Goal: Task Accomplishment & Management: Complete application form

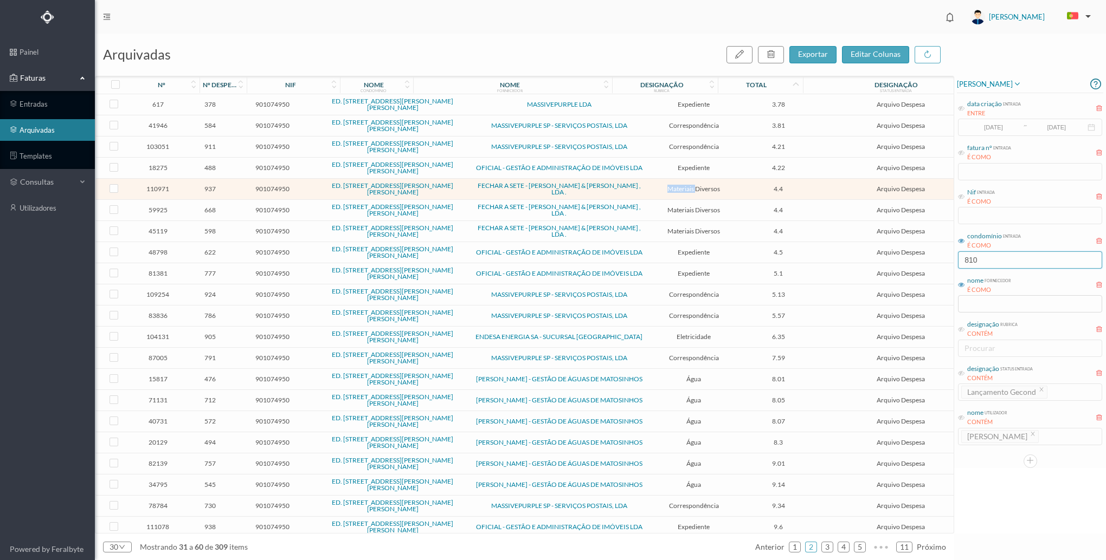
click at [1000, 267] on input "810" at bounding box center [1030, 259] width 144 height 17
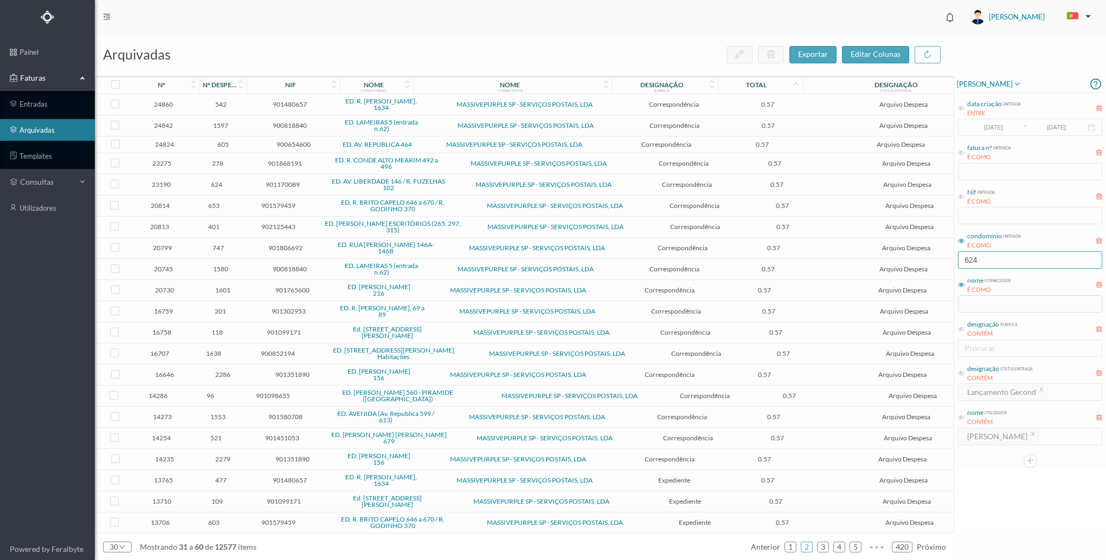
click at [1011, 262] on input "624" at bounding box center [1030, 259] width 144 height 17
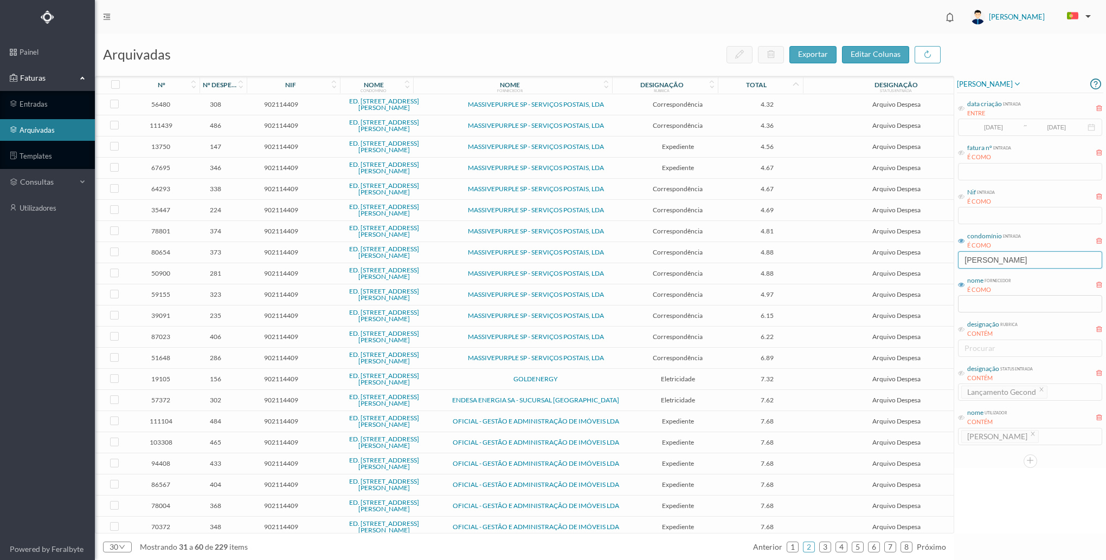
type input "[PERSON_NAME]"
click at [592, 371] on td "GOLDENERGY" at bounding box center [535, 379] width 185 height 21
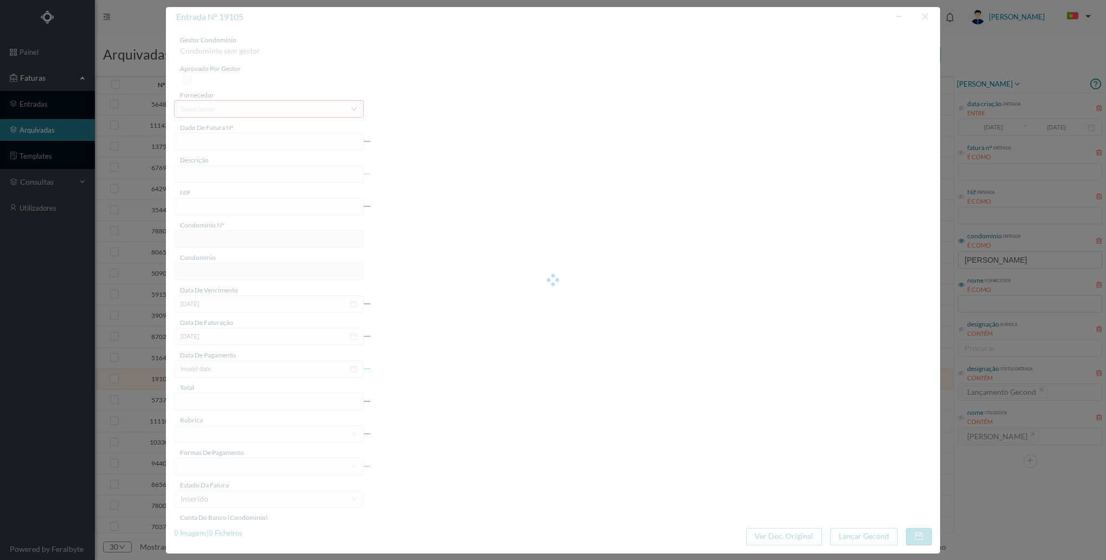
type input "FT FTRPORTAL/22040093595"
type input "RUA BREINER 225 4050-126 PORTO"
type input "902114409"
type input "02-10-2022"
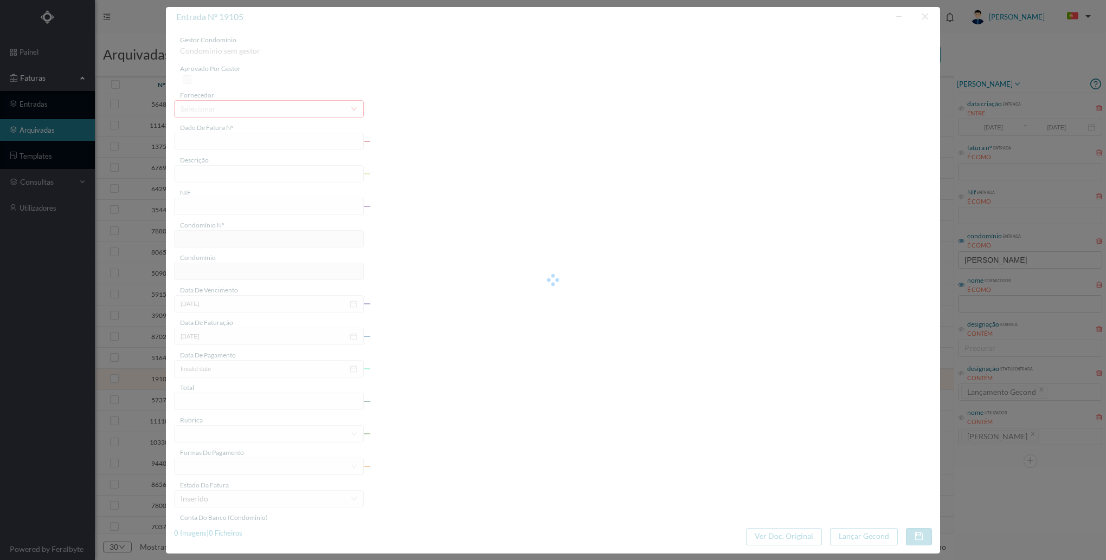
type input "02-10-2022"
type input "7.32"
type input "624"
type input "ED. [STREET_ADDRESS][PERSON_NAME]"
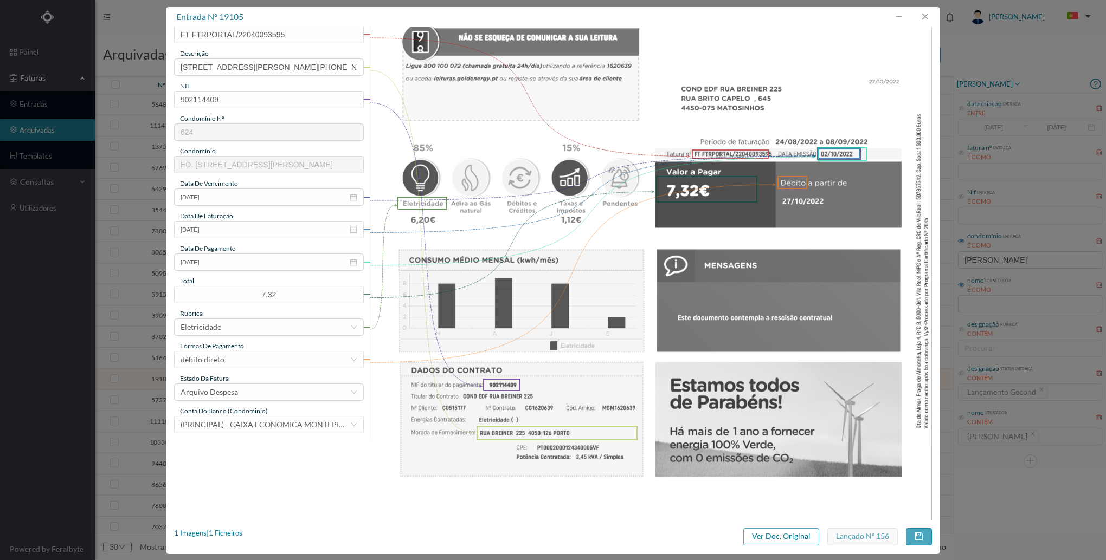
scroll to position [315, 0]
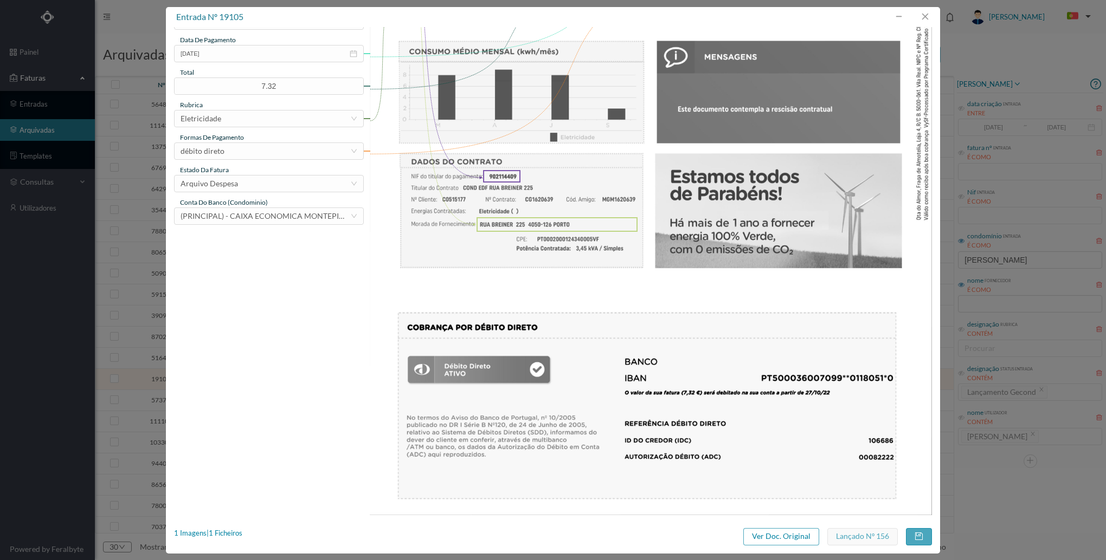
click at [795, 549] on div "entrada nº 19105 gestor condomínio Beatriz Pinheiro aprovado por gestor fornece…" at bounding box center [553, 280] width 774 height 547
click at [792, 540] on button "Ver Doc. Original" at bounding box center [781, 536] width 76 height 17
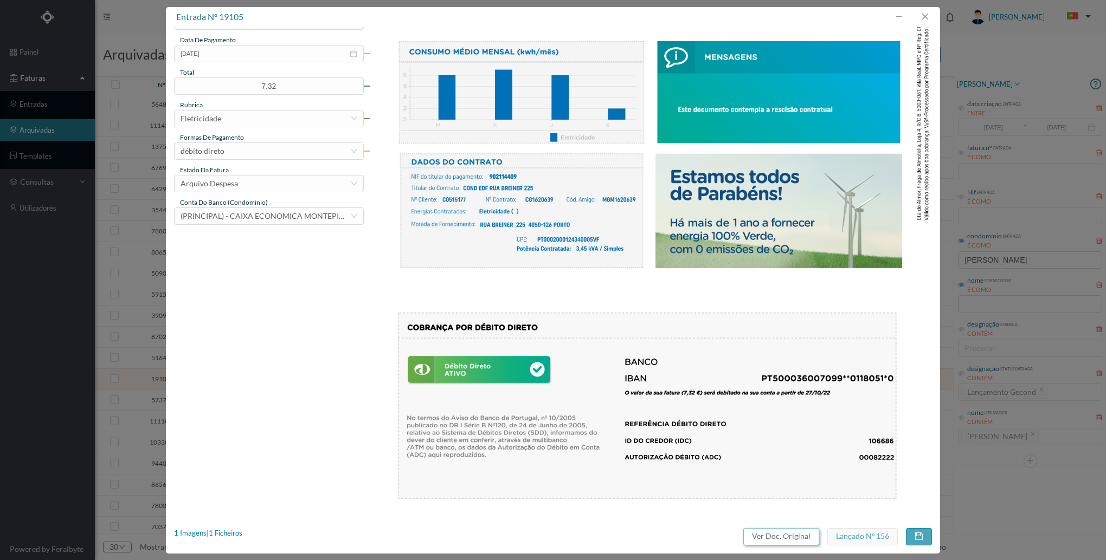
scroll to position [0, 0]
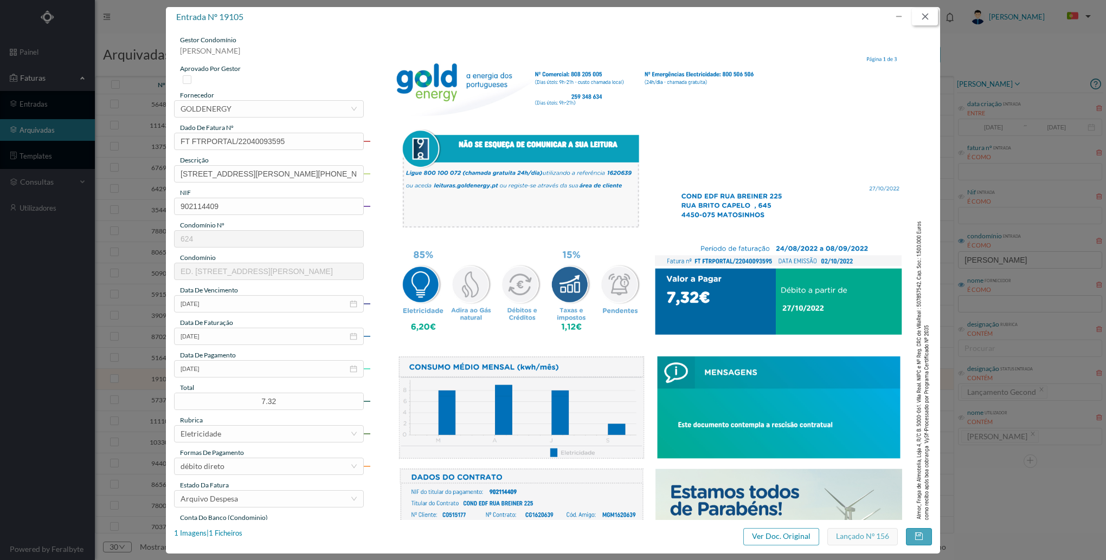
click at [927, 20] on button "button" at bounding box center [925, 16] width 26 height 17
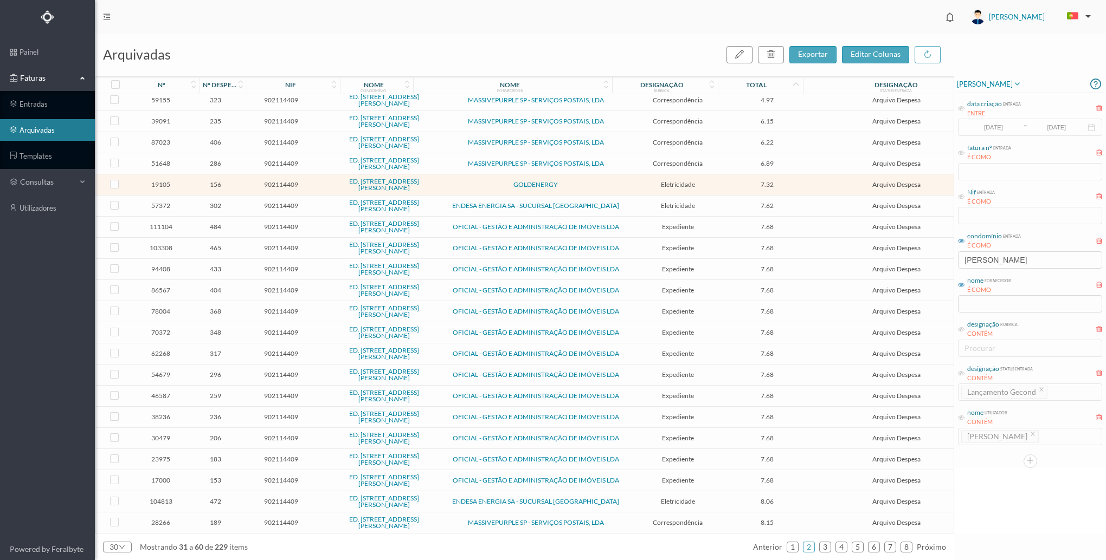
scroll to position [198, 0]
click at [789, 546] on link "1" at bounding box center [792, 547] width 11 height 16
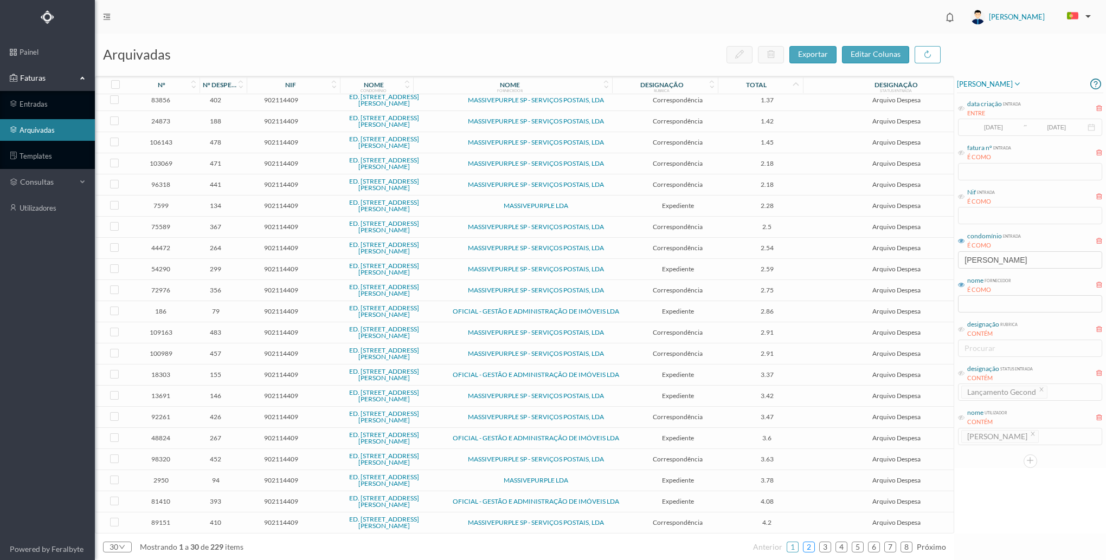
click at [808, 547] on link "2" at bounding box center [808, 547] width 11 height 16
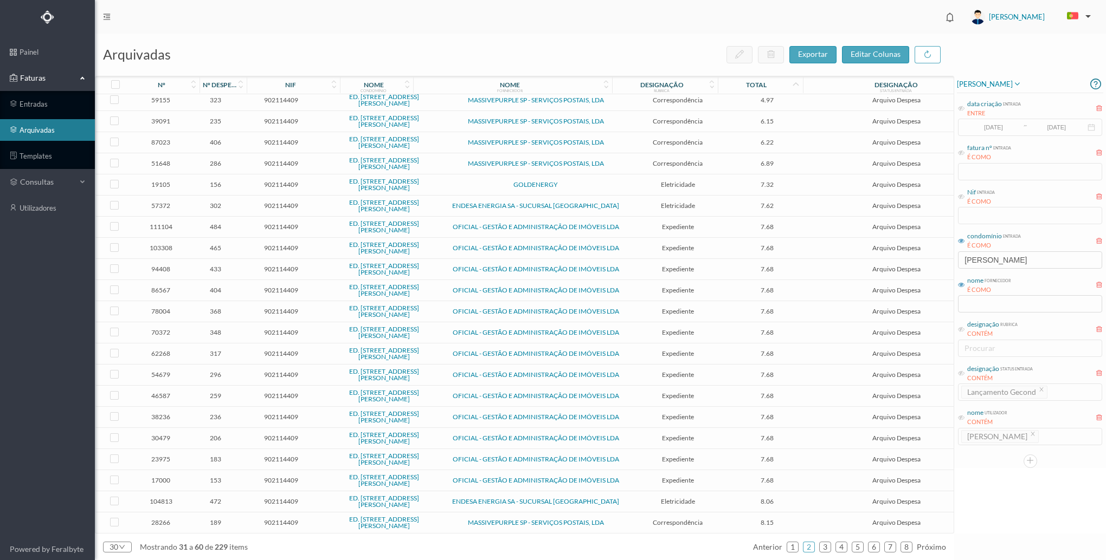
click at [631, 498] on span "Eletricidade" at bounding box center [677, 502] width 93 height 8
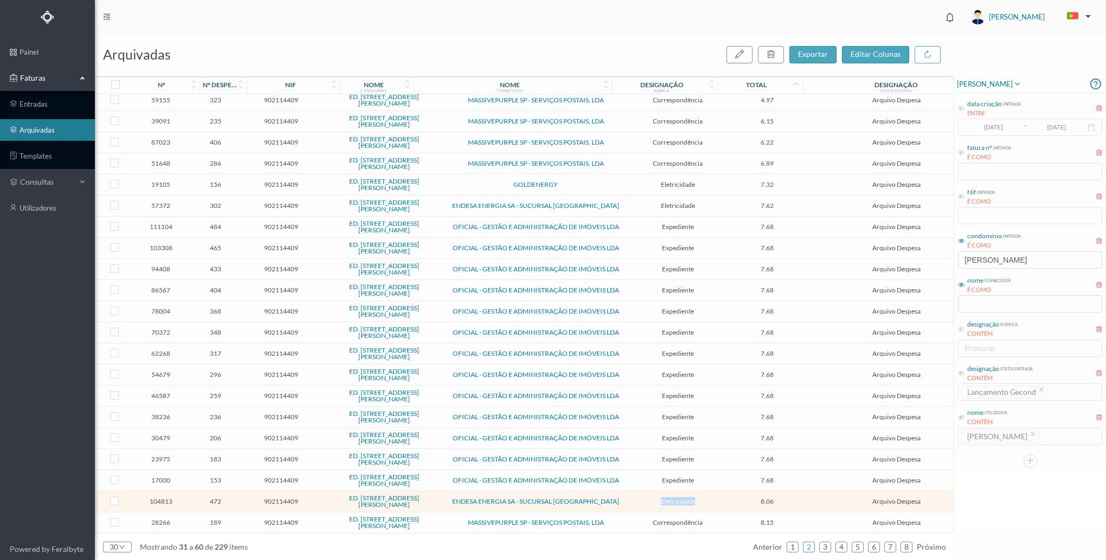
click at [631, 498] on span "Eletricidade" at bounding box center [677, 502] width 93 height 8
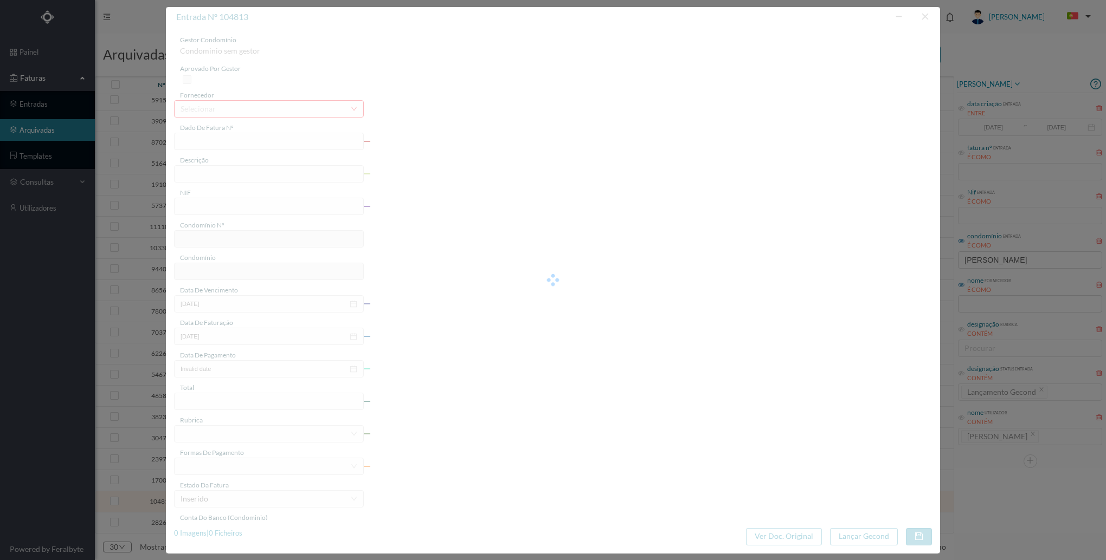
type input "FAC 0230312025/0057333098"
type input "225 COMUNS (01 jun 2025 a 19 jun 2025)"
type input "902114409"
type input "08-07-2025"
type input "01-07-2025"
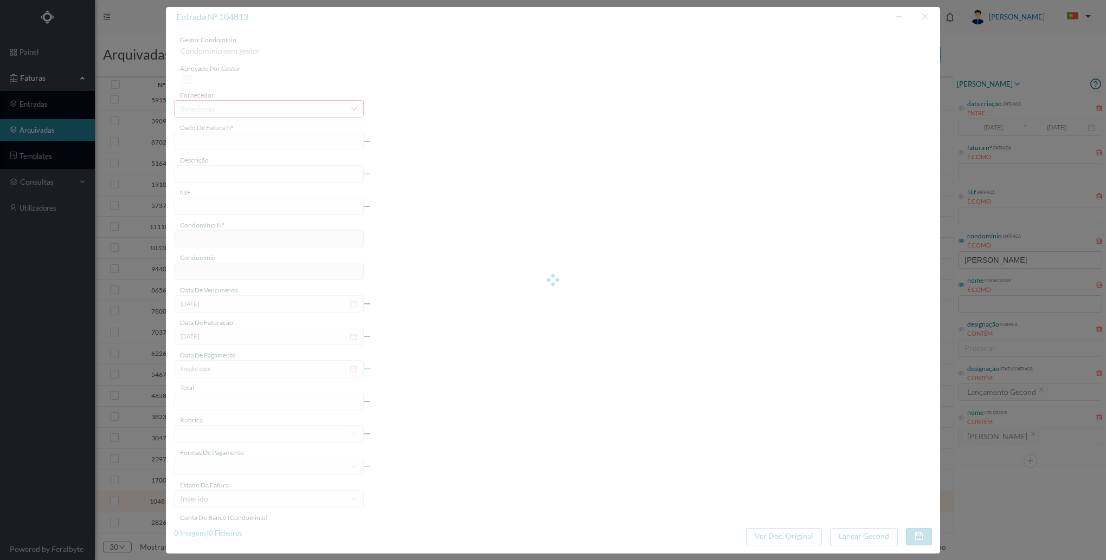
type input "08-07-2025"
type input "8.06"
type input "624"
type input "ED. [STREET_ADDRESS][PERSON_NAME]"
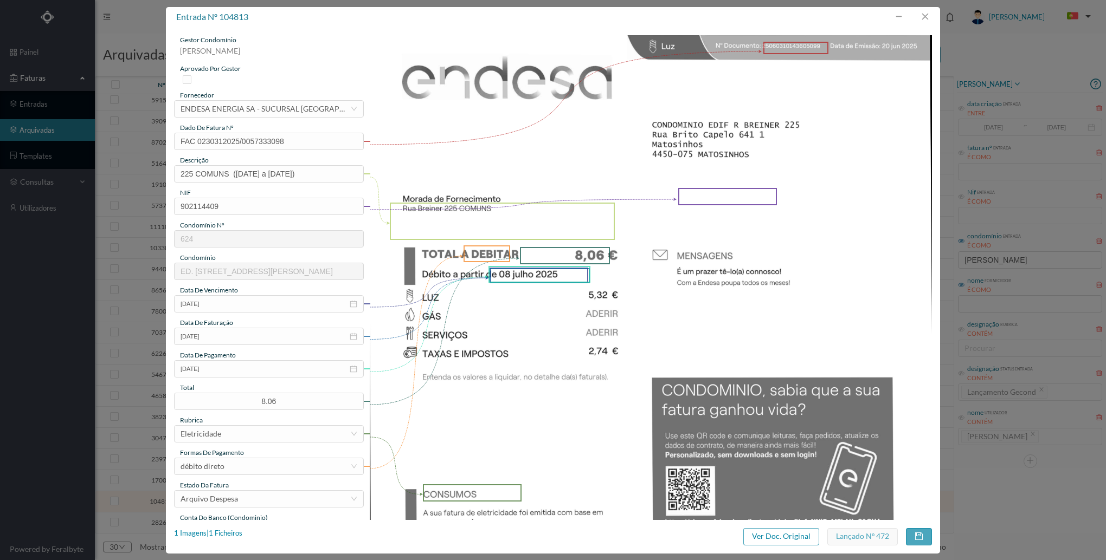
drag, startPoint x: 625, startPoint y: 498, endPoint x: 631, endPoint y: 264, distance: 234.2
click at [631, 264] on img at bounding box center [651, 432] width 563 height 795
click at [924, 18] on button "button" at bounding box center [925, 16] width 26 height 17
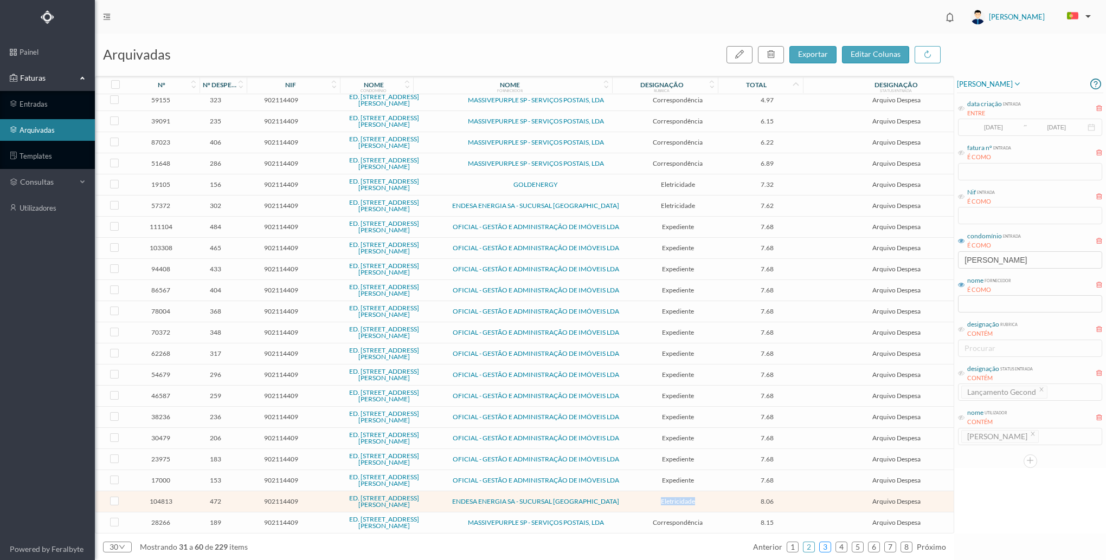
click at [829, 541] on link "3" at bounding box center [825, 547] width 11 height 16
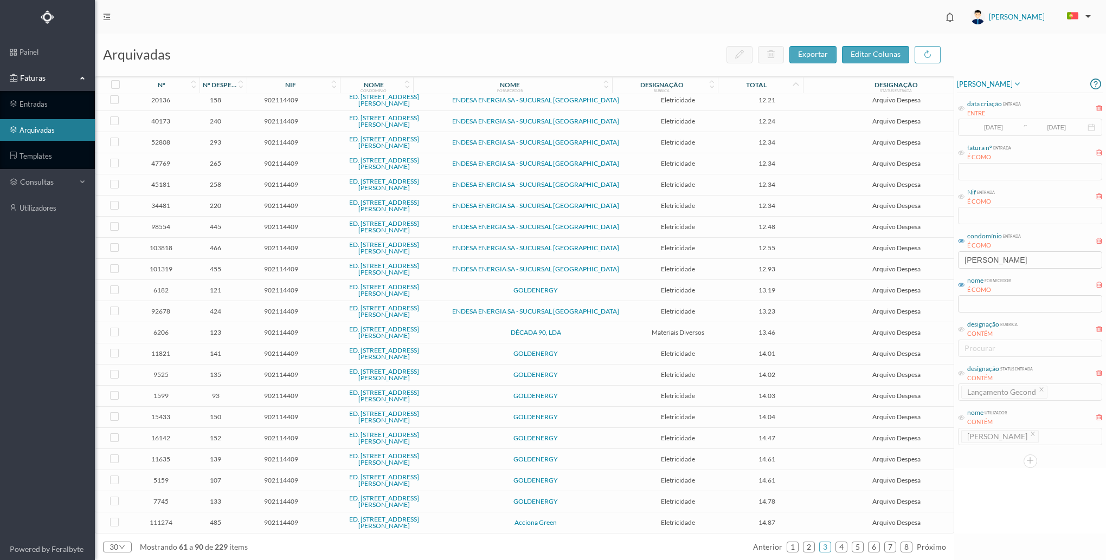
click at [629, 311] on td "Eletricidade" at bounding box center [678, 311] width 98 height 21
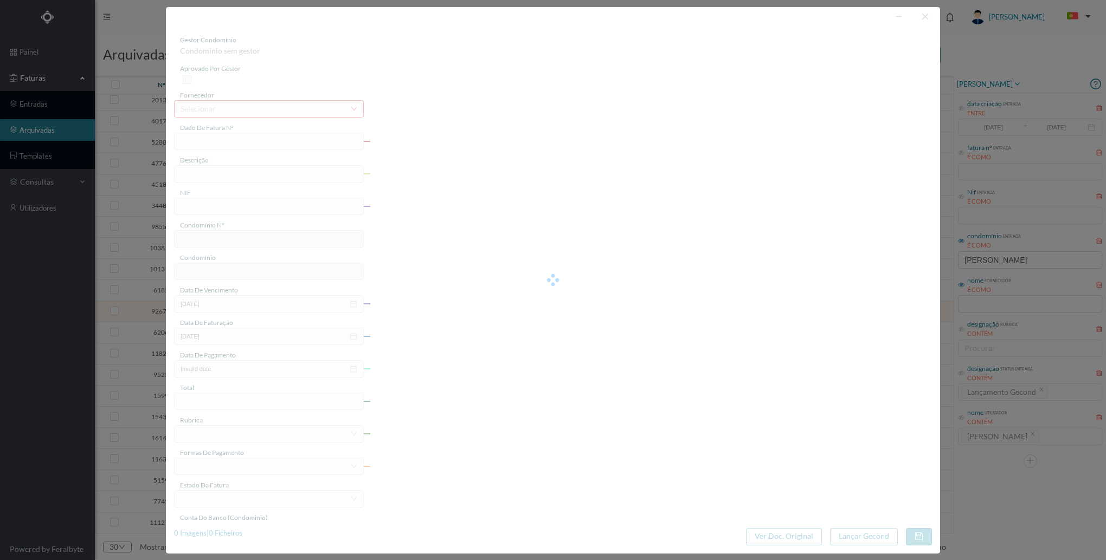
click at [594, 311] on div at bounding box center [553, 280] width 774 height 547
type input "FAC 0240312025/0061070826"
type input "Rua Breiner 225 COMUNS ( 31 dez 2024 a 31 jan 2025)"
type input "902114409"
type input "26-02-2025"
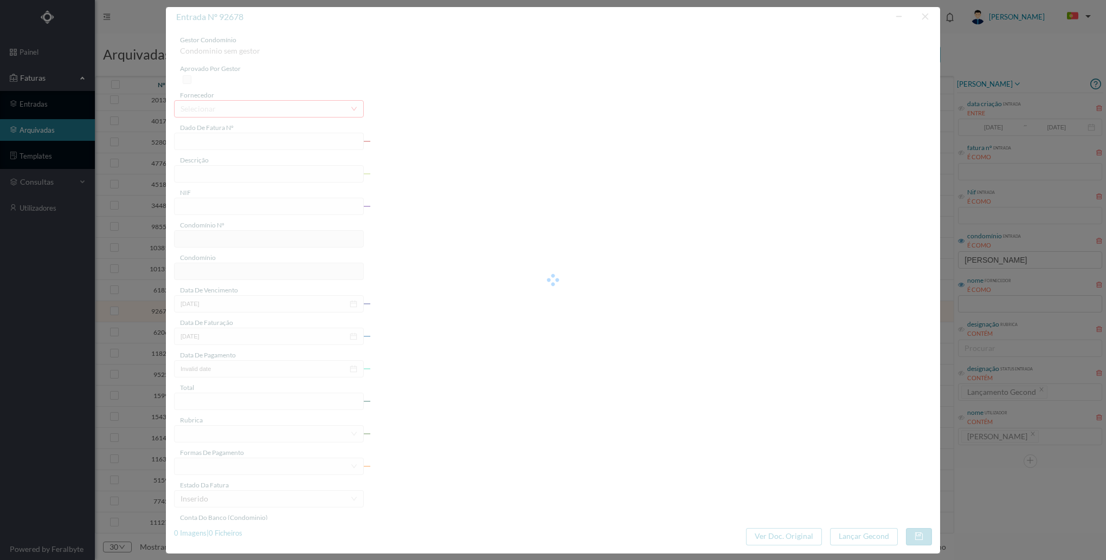
type input "07-02-2025"
type input "26-02-2025"
type input "13.23"
type input "624"
type input "ED. [STREET_ADDRESS][PERSON_NAME]"
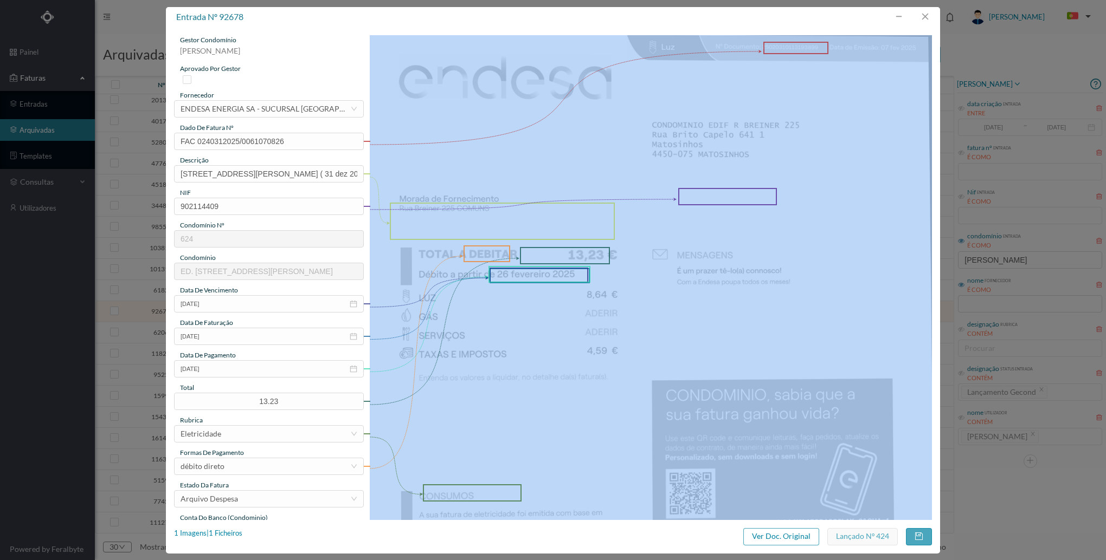
drag, startPoint x: 508, startPoint y: 279, endPoint x: 611, endPoint y: 285, distance: 103.1
click at [611, 285] on div at bounding box center [651, 432] width 563 height 795
drag, startPoint x: 611, startPoint y: 285, endPoint x: 646, endPoint y: 330, distance: 56.5
click at [646, 330] on img at bounding box center [651, 432] width 563 height 795
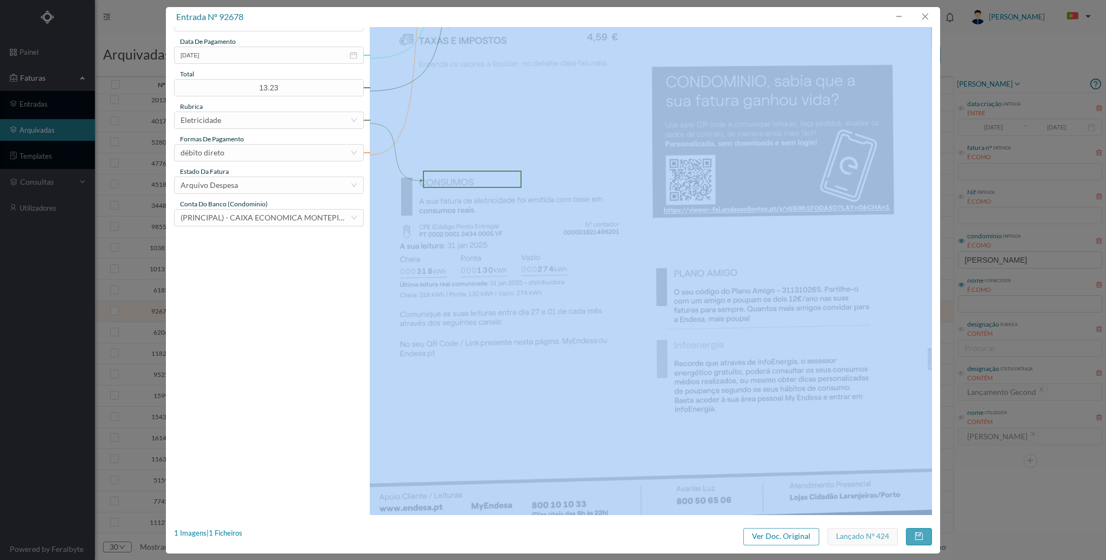
click at [664, 336] on img at bounding box center [651, 118] width 563 height 795
click at [923, 20] on button "button" at bounding box center [925, 16] width 26 height 17
click at [923, 20] on header "[PERSON_NAME]" at bounding box center [600, 17] width 1011 height 34
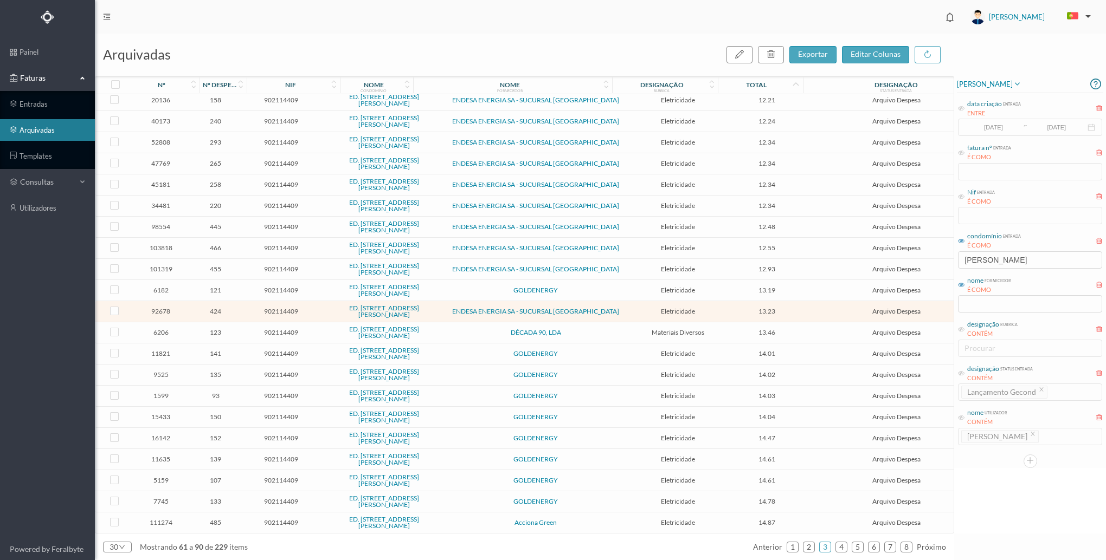
click at [552, 290] on span "GOLDENERGY" at bounding box center [536, 290] width 180 height 7
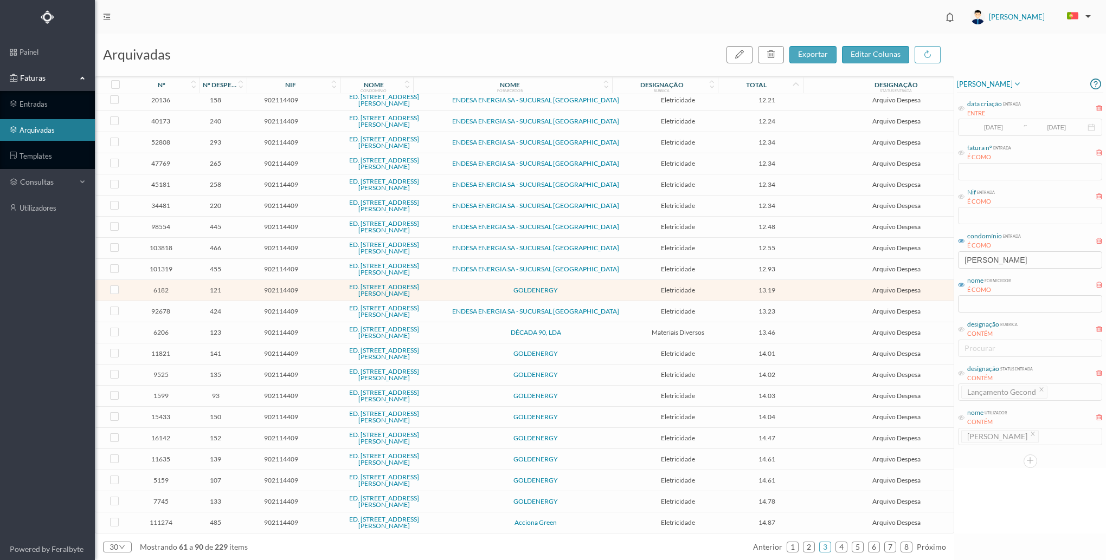
click at [552, 290] on span "GOLDENERGY" at bounding box center [536, 290] width 180 height 7
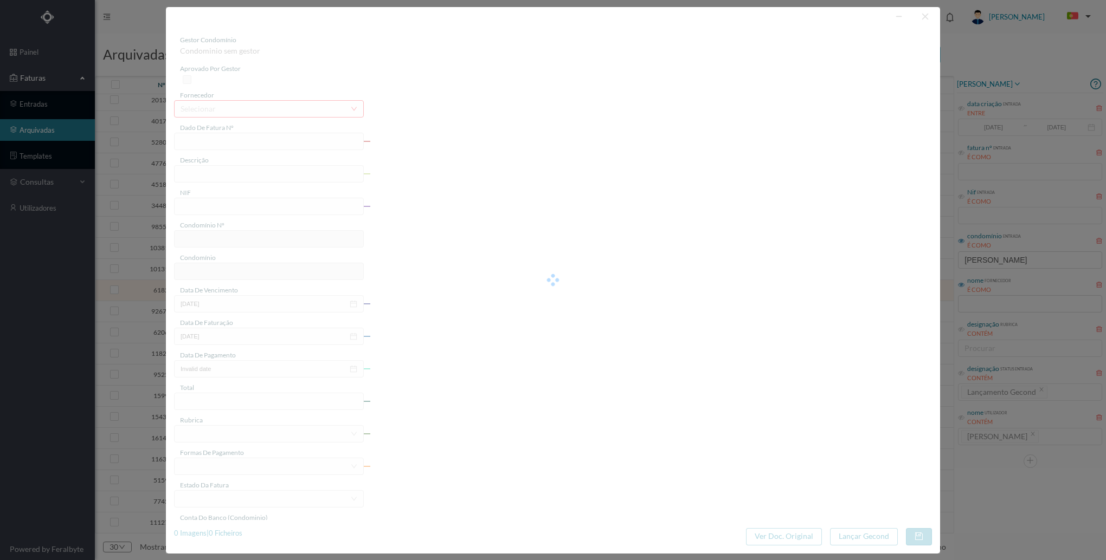
type input "FT VNFACR/220200780407"
type input "RUA BREINER 225 4050-126 PORTO"
type input "902114409"
type input "26-03-2022"
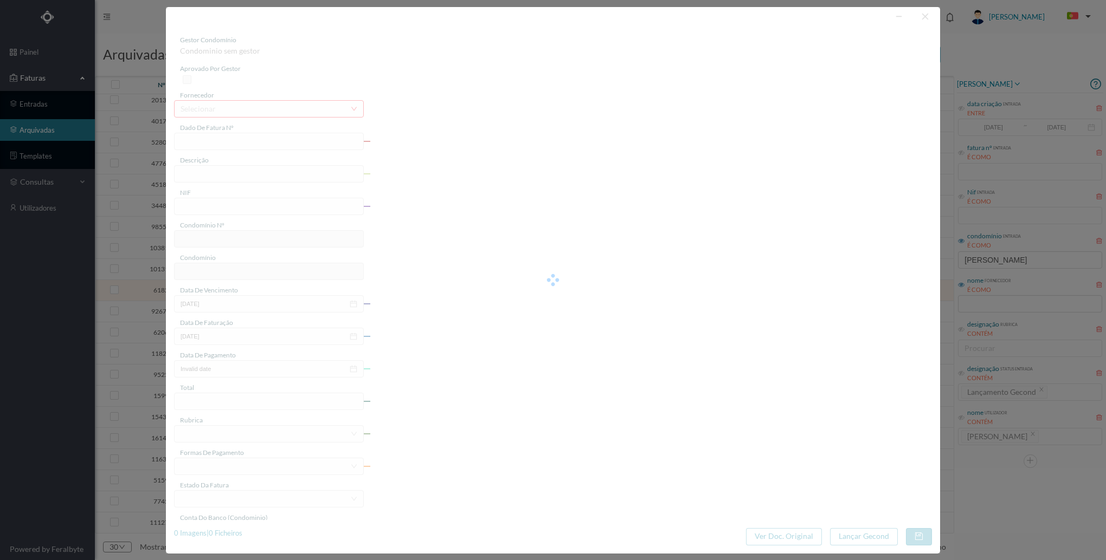
type input "26-03-2022"
type input "13.19"
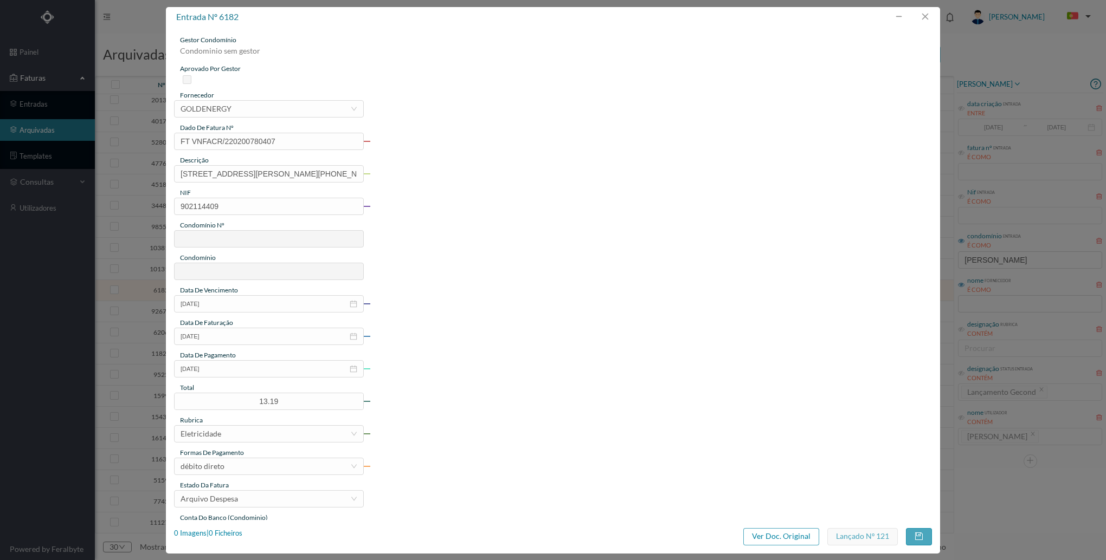
type input "624"
type input "ED. [STREET_ADDRESS][PERSON_NAME]"
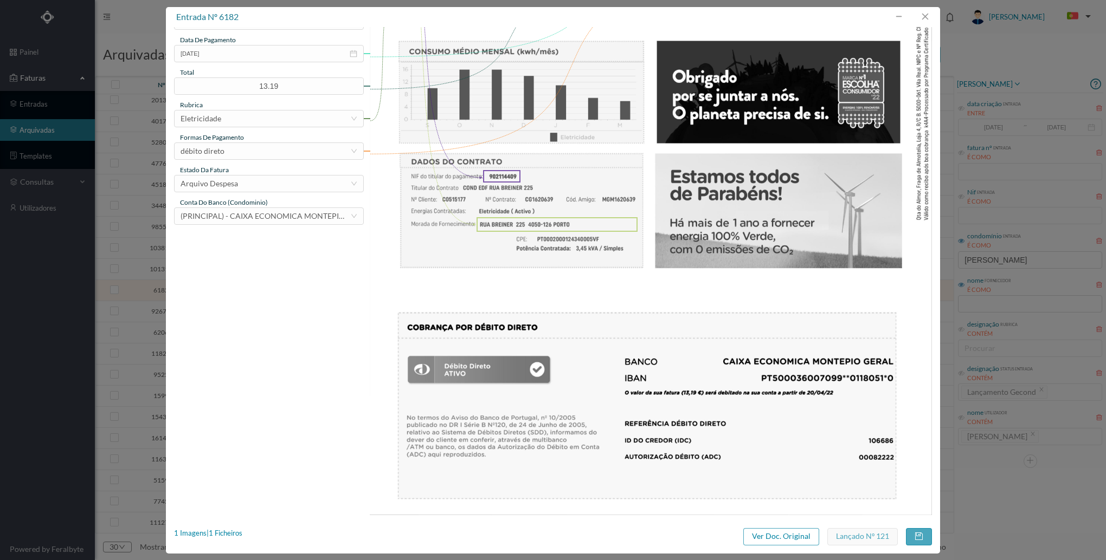
scroll to position [0, 0]
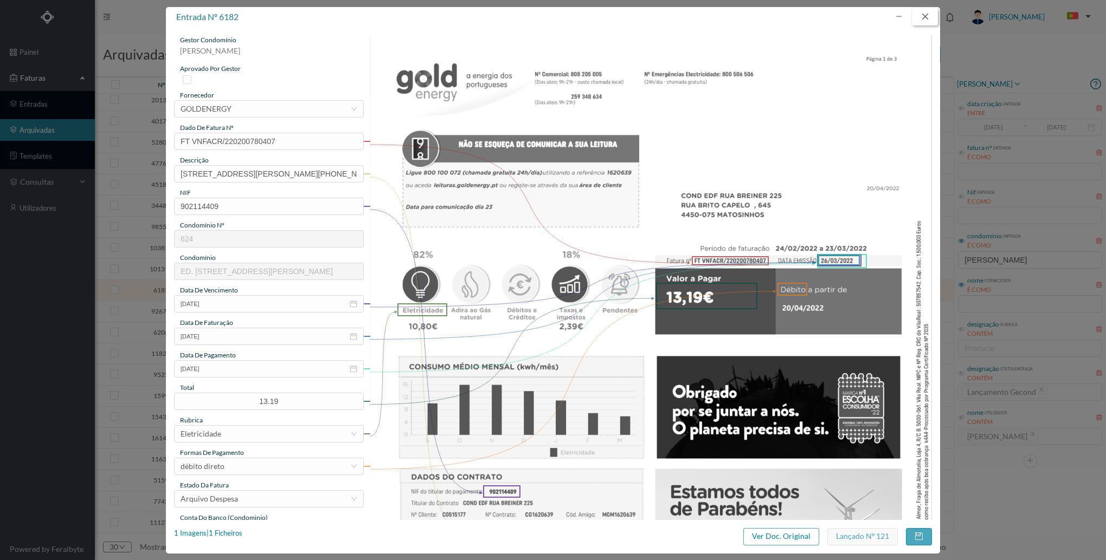
click at [930, 14] on button "button" at bounding box center [925, 16] width 26 height 17
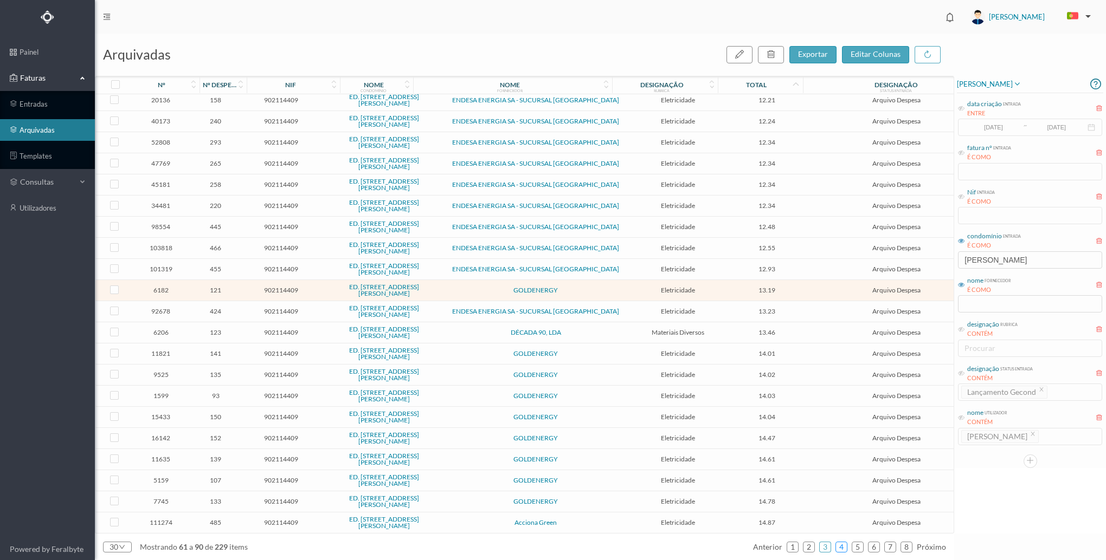
click at [844, 544] on link "4" at bounding box center [841, 547] width 11 height 16
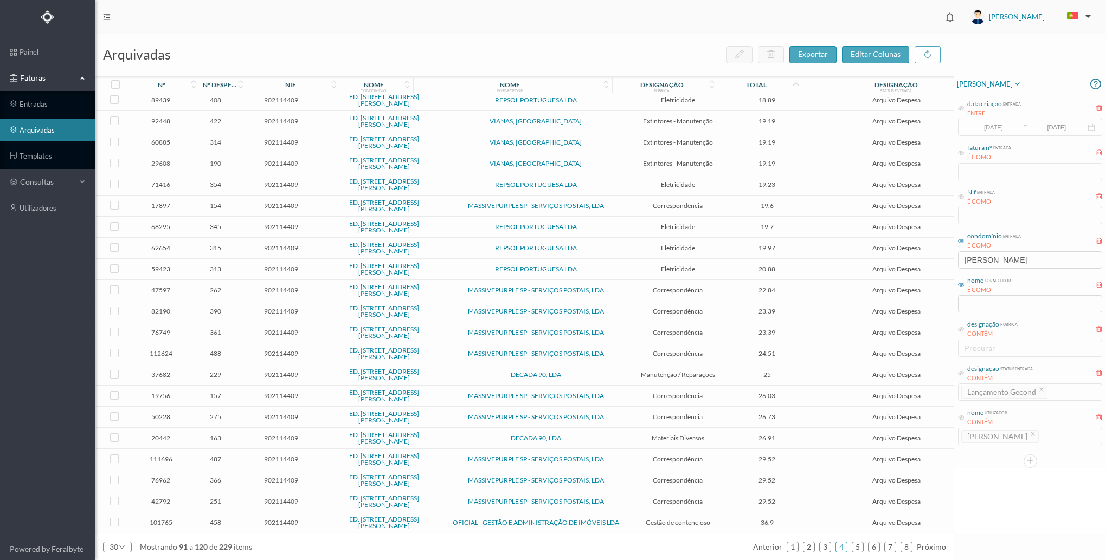
click at [562, 224] on span "REPSOL PORTUGUESA LDA" at bounding box center [536, 227] width 180 height 7
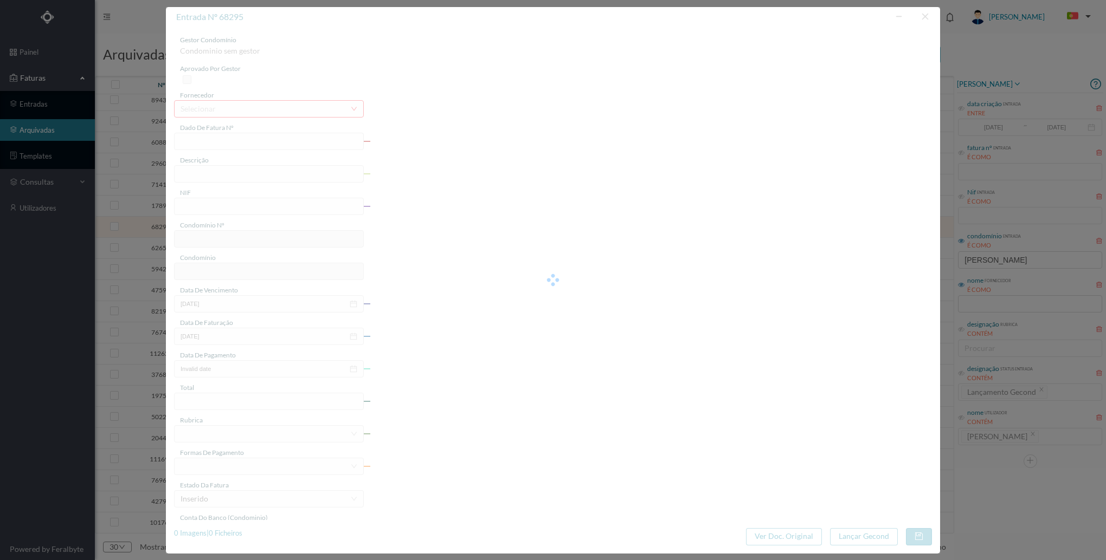
click at [927, 16] on div at bounding box center [553, 280] width 774 height 547
click at [925, 10] on div at bounding box center [553, 280] width 774 height 547
click at [924, 13] on div at bounding box center [553, 280] width 774 height 547
click at [1030, 383] on div "entrada nº 68295 gestor condomínio Condominio sem gestor aprovado por gestor fo…" at bounding box center [553, 280] width 1106 height 560
click at [1026, 366] on div "entrada nº 68295 gestor condomínio Condominio sem gestor aprovado por gestor fo…" at bounding box center [553, 280] width 1106 height 560
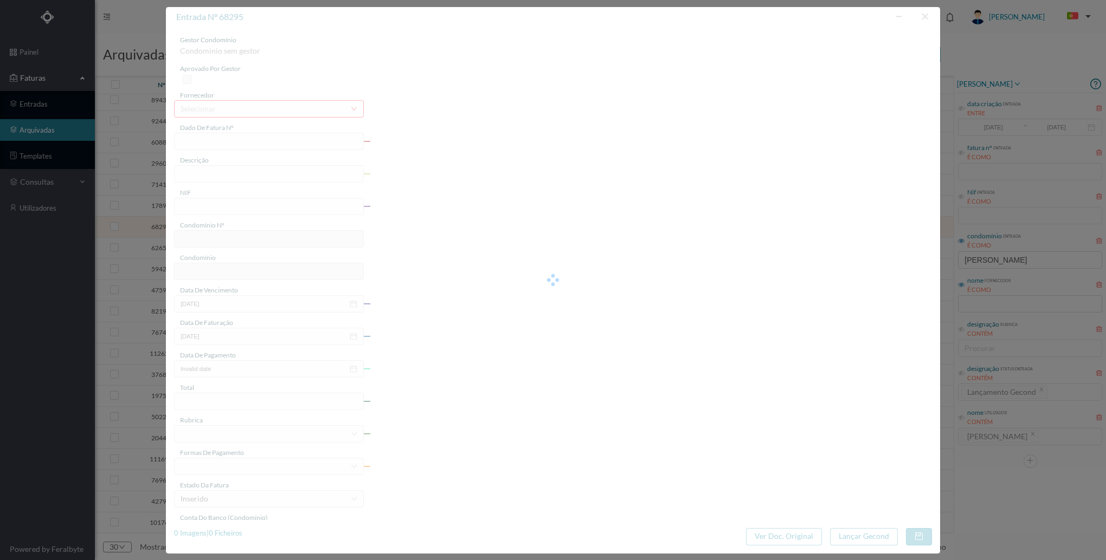
type input "FAC 0210762024/0049141029"
type input "225 (09.04.2024 a 08.05.2024)"
type input "902114409"
type input "2024-05-14"
type input "2024-05-13"
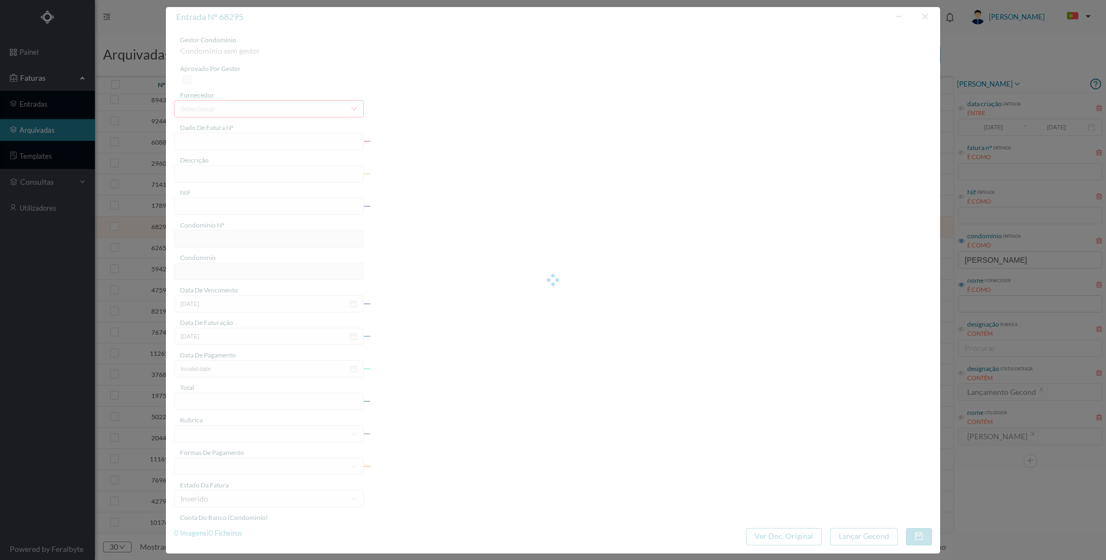
type input "2024-06-04"
type input "19.70"
type input "624"
type input "ED. [STREET_ADDRESS][PERSON_NAME]"
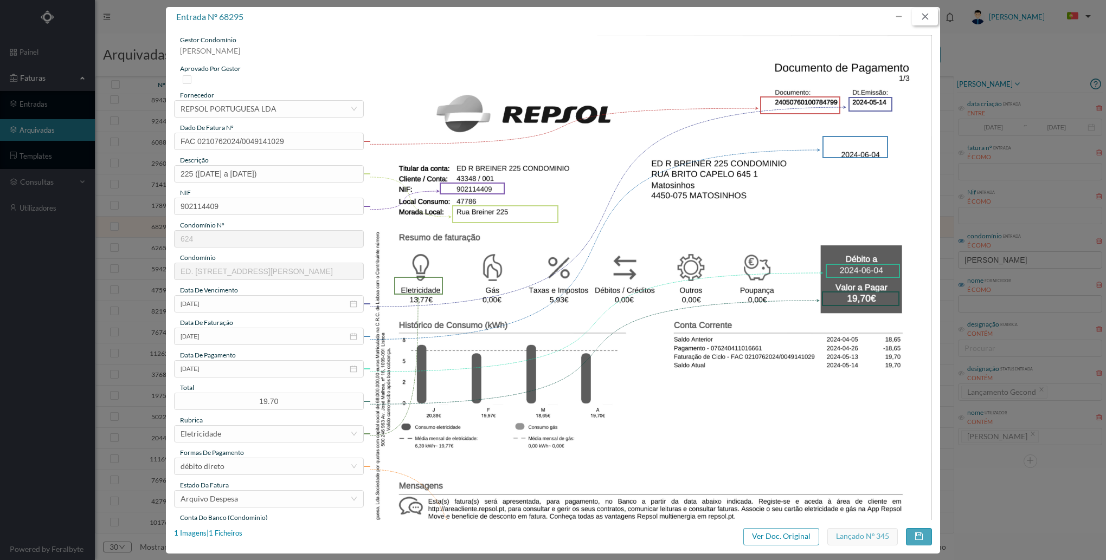
click at [925, 11] on button "button" at bounding box center [925, 16] width 26 height 17
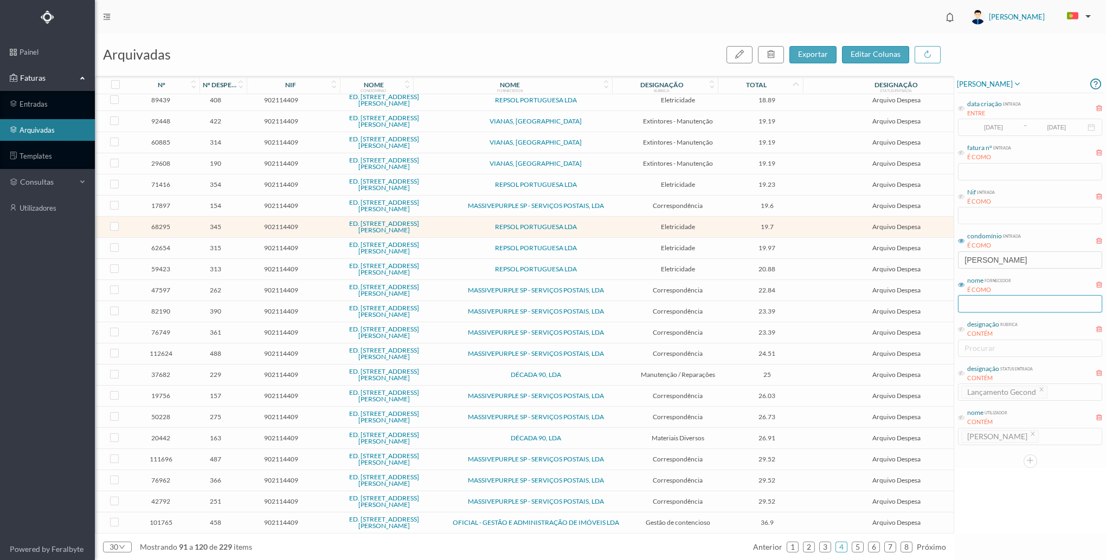
click at [1017, 302] on input "text" at bounding box center [1030, 303] width 144 height 17
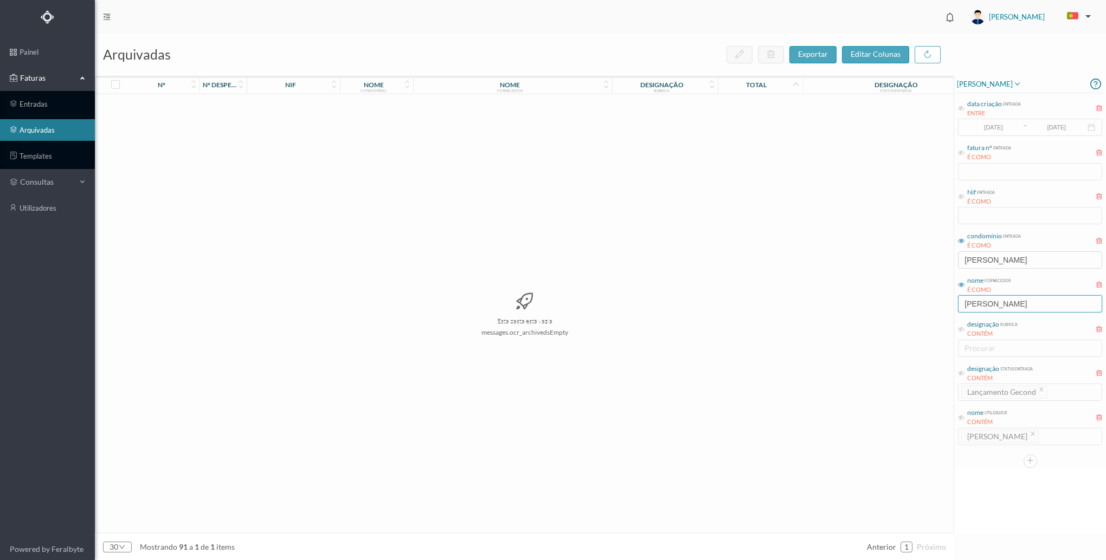
type input "[PERSON_NAME]"
type input "m"
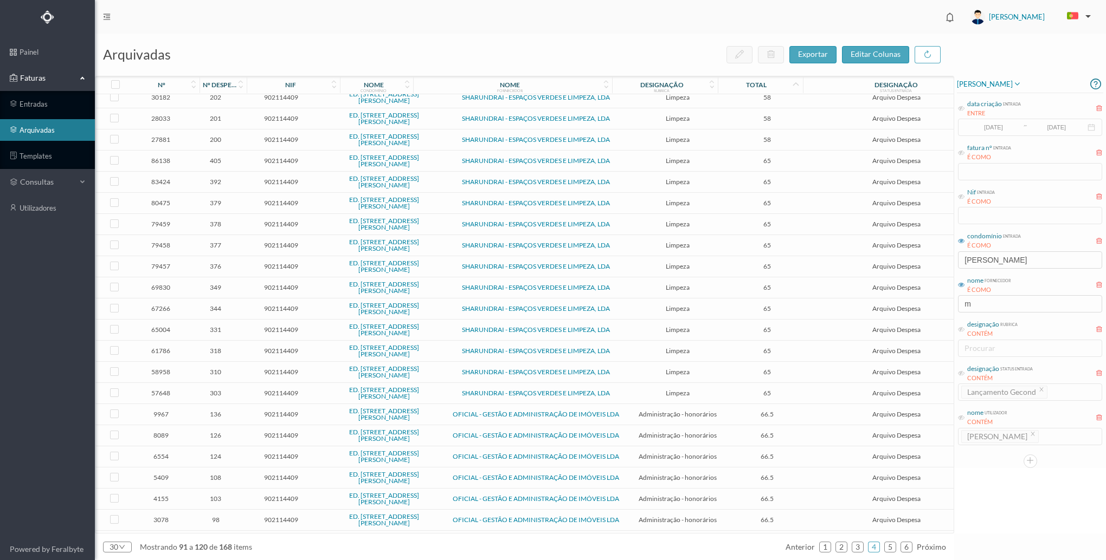
scroll to position [198, 0]
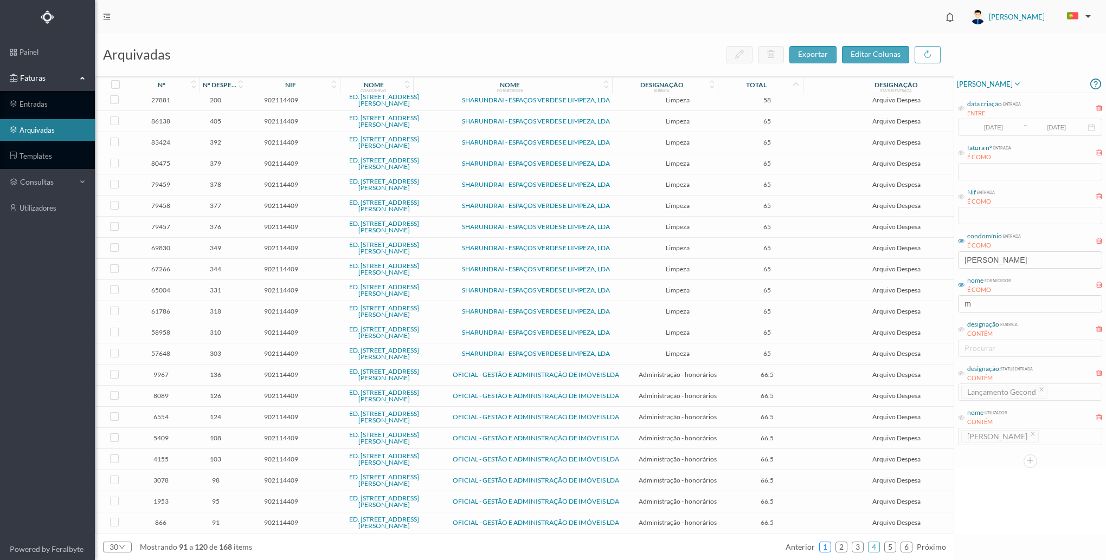
click at [830, 544] on link "1" at bounding box center [825, 547] width 11 height 16
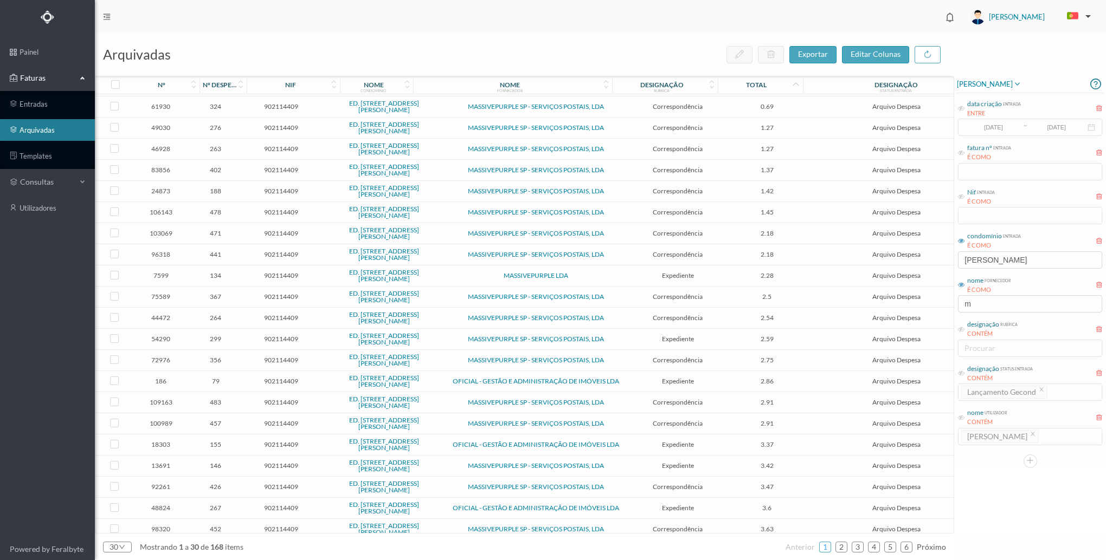
scroll to position [0, 0]
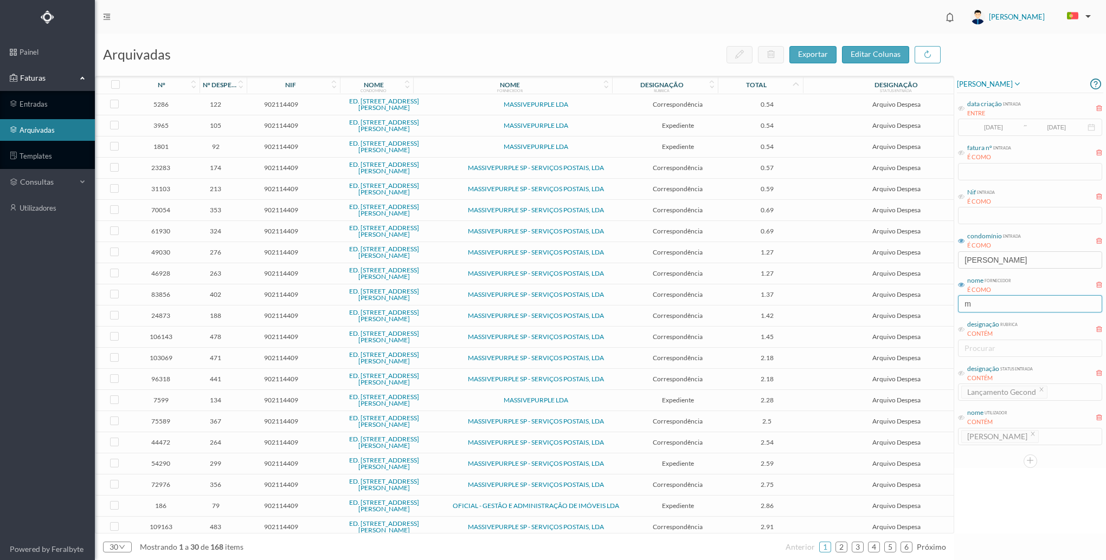
click at [1000, 295] on input "m" at bounding box center [1030, 303] width 144 height 17
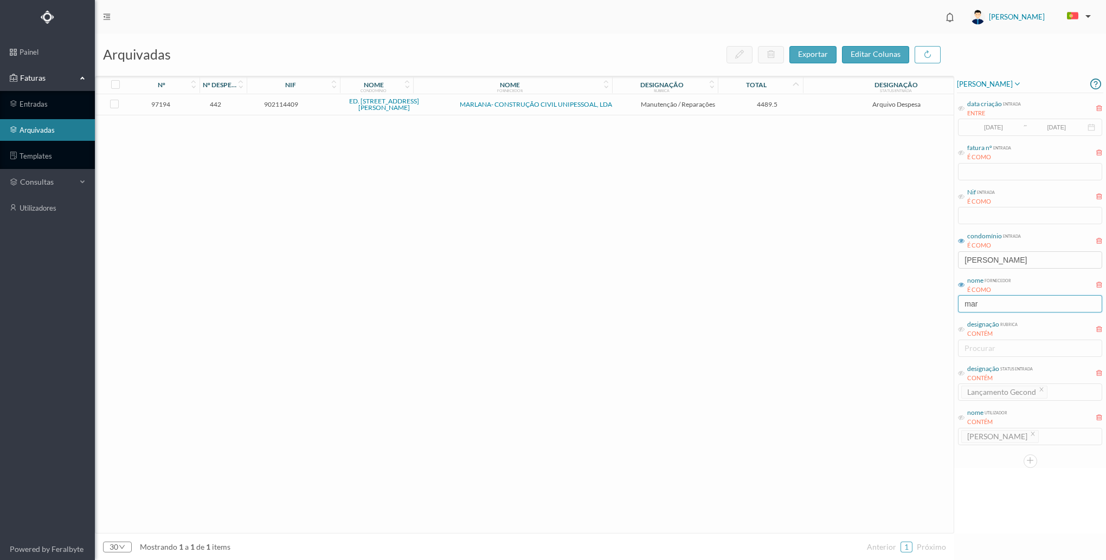
type input "mar"
click at [682, 104] on span "Manutenção / Reparações" at bounding box center [677, 104] width 93 height 8
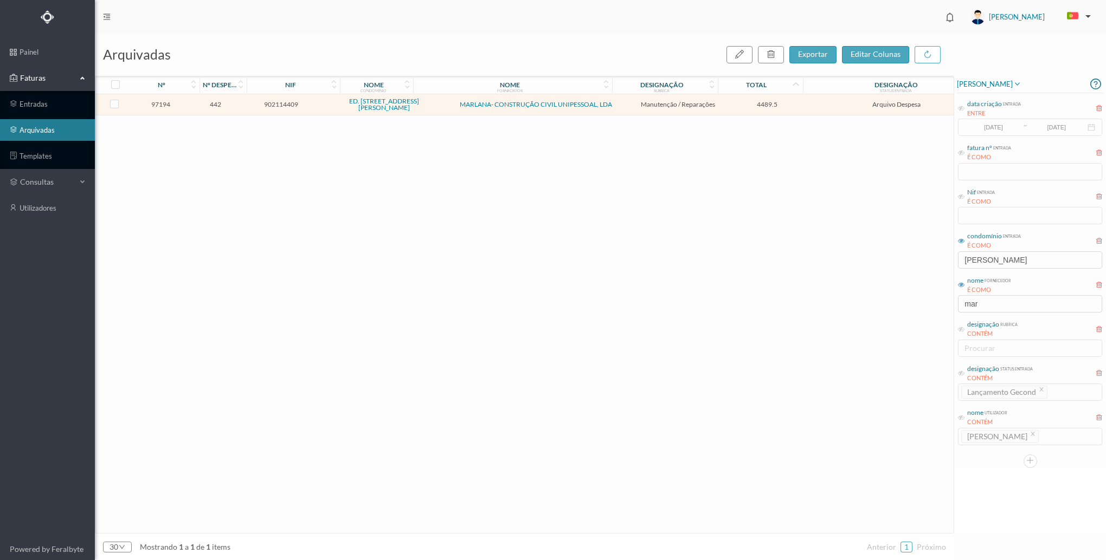
click at [682, 104] on span "Manutenção / Reparações" at bounding box center [677, 104] width 93 height 8
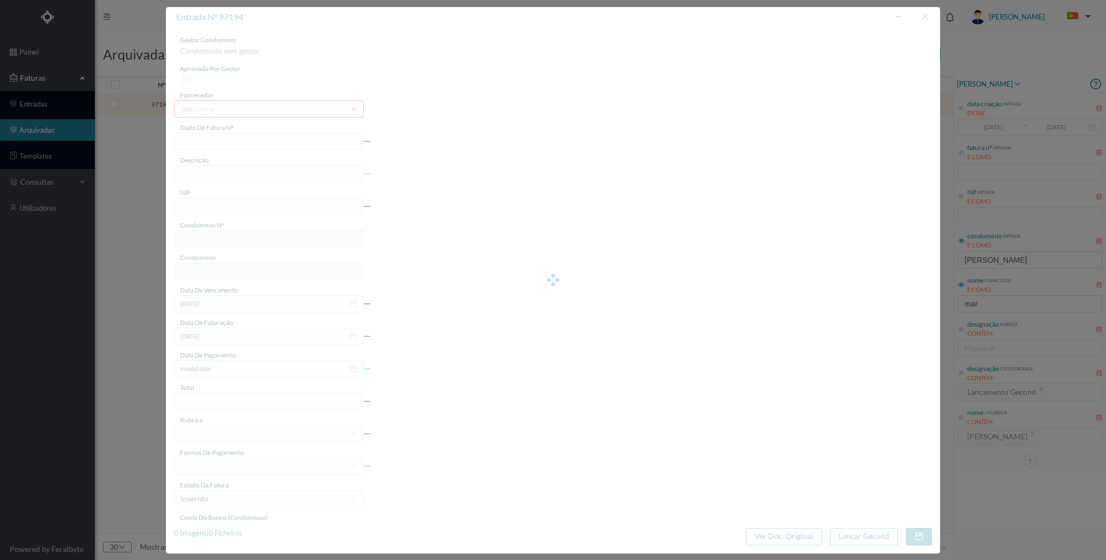
type input "1 2500/000031"
type input "Trabalhos de reparação"
type input "902114409"
type input "[DATE]"
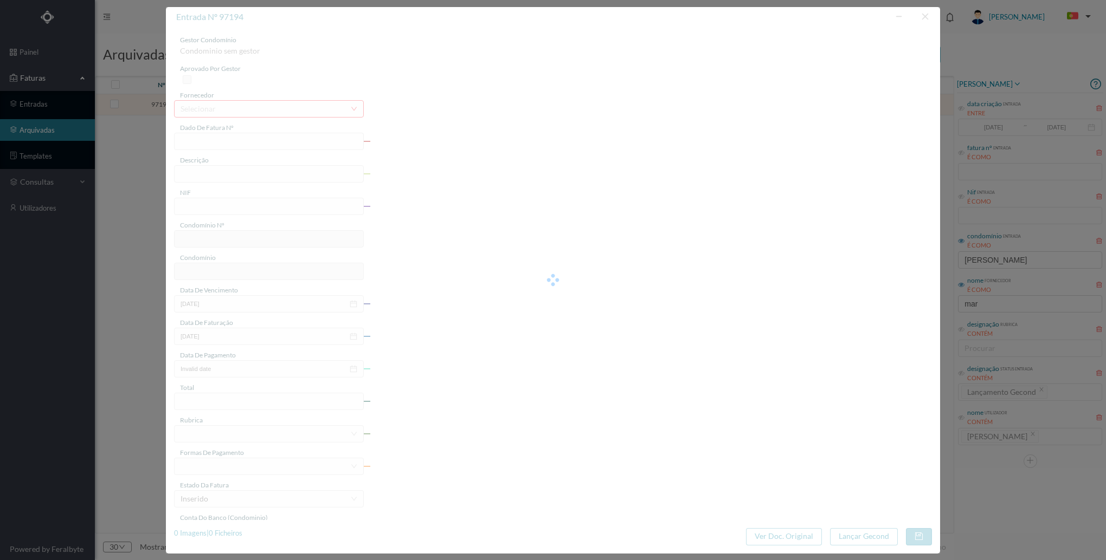
type input "4489.50"
type input "624"
type input "ED. [STREET_ADDRESS][PERSON_NAME]"
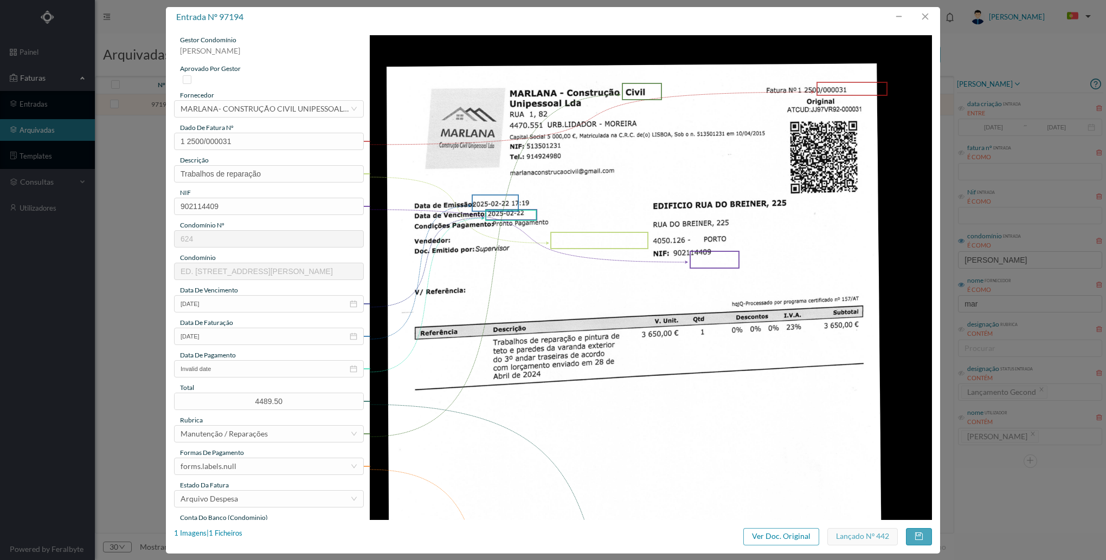
click at [1014, 376] on div "entrada nº 97194 gestor condomínio [PERSON_NAME] aprovado por gestor fornecedor…" at bounding box center [553, 280] width 1106 height 560
click at [1050, 512] on div "entrada nº 97194 gestor condomínio [PERSON_NAME] aprovado por gestor fornecedor…" at bounding box center [553, 280] width 1106 height 560
click at [923, 15] on button "button" at bounding box center [925, 16] width 26 height 17
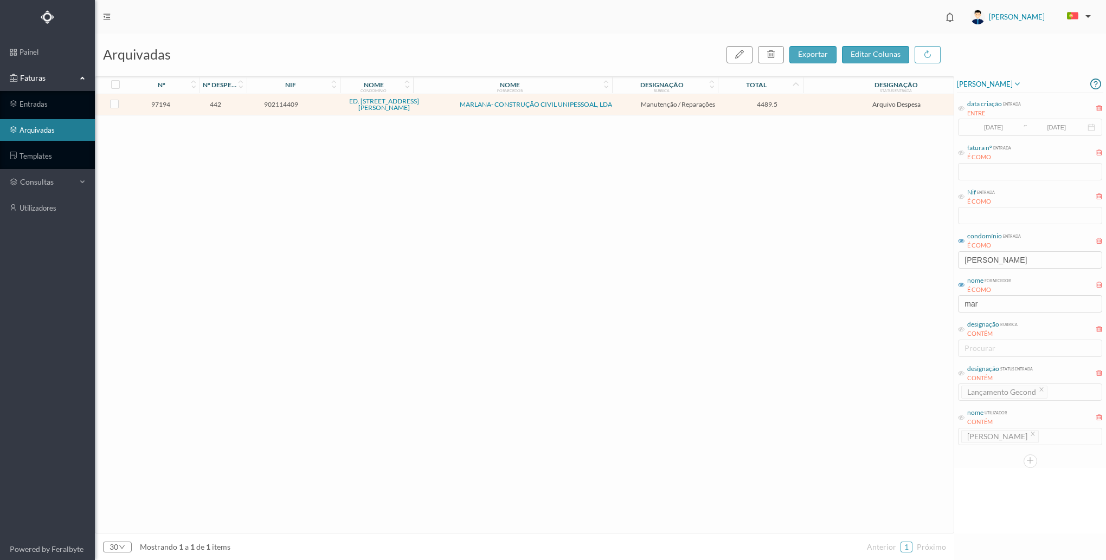
click at [1010, 291] on div "É COMO" at bounding box center [989, 290] width 44 height 9
click at [1005, 300] on input "mar" at bounding box center [1030, 303] width 144 height 17
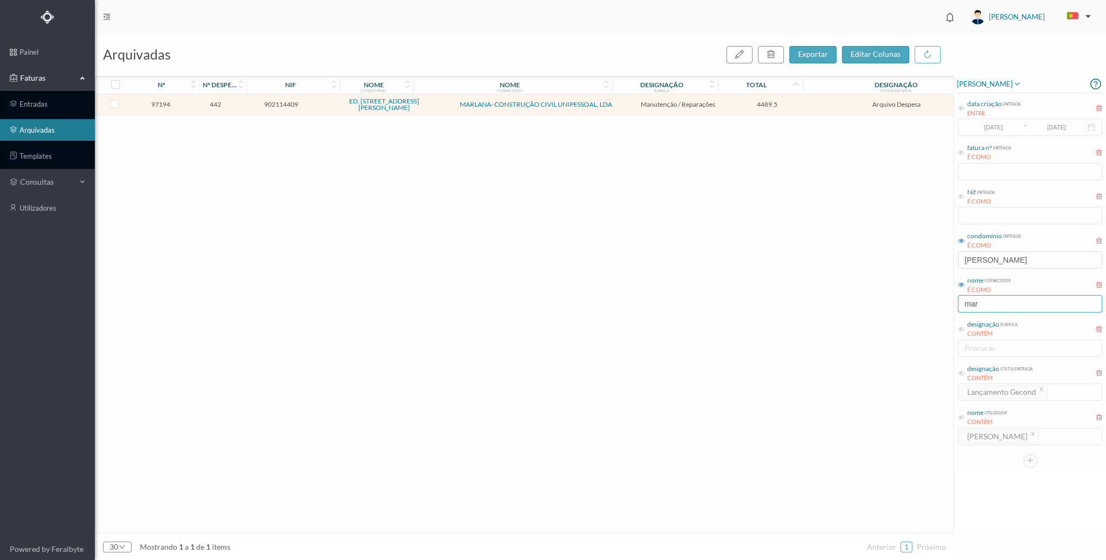
click at [1005, 300] on input "mar" at bounding box center [1030, 303] width 144 height 17
drag, startPoint x: 1005, startPoint y: 301, endPoint x: 940, endPoint y: 311, distance: 66.3
click at [940, 311] on div "arquivadas exportar editar colunas nº nº despesa nif nome condomínio nome forne…" at bounding box center [600, 297] width 1011 height 527
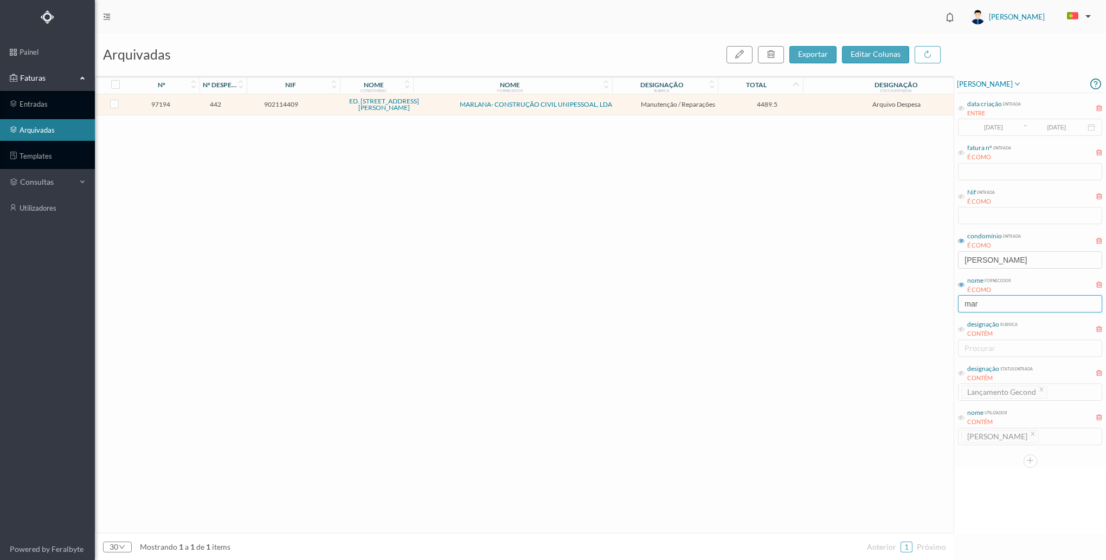
click at [976, 305] on input "mar" at bounding box center [1030, 303] width 144 height 17
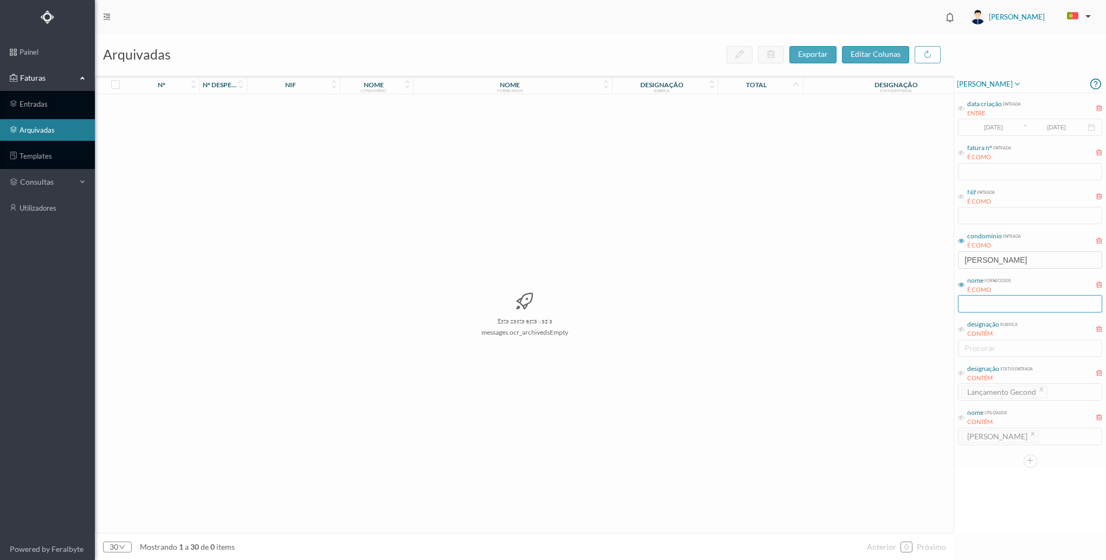
scroll to position [0, 1798]
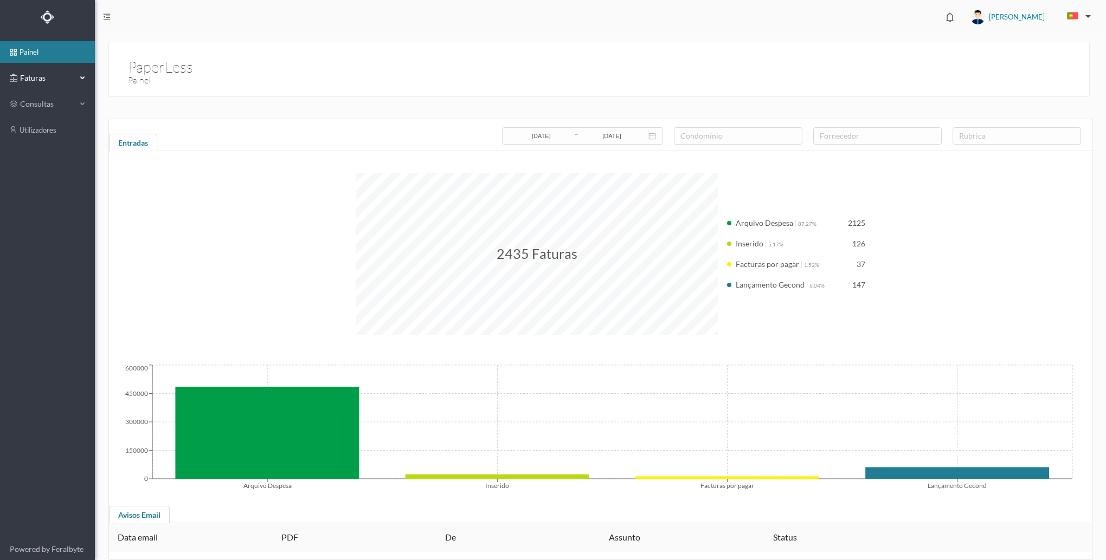
click at [47, 85] on div "Faturas" at bounding box center [43, 78] width 67 height 22
click at [56, 130] on link "arquivadas" at bounding box center [47, 130] width 95 height 22
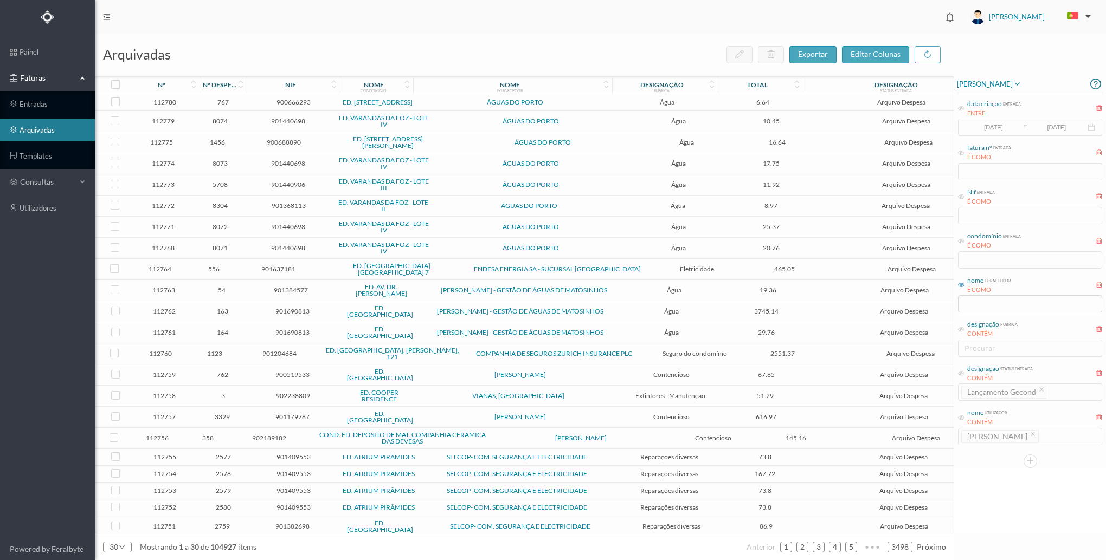
click at [554, 397] on span "VIANAS, [GEOGRAPHIC_DATA]" at bounding box center [518, 396] width 193 height 7
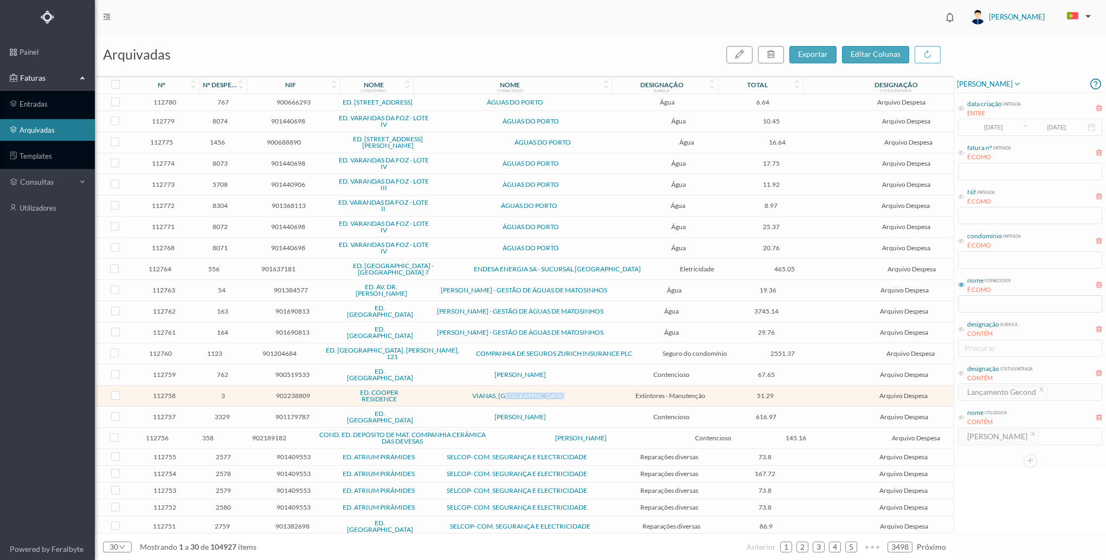
click at [554, 397] on span "VIANAS, [GEOGRAPHIC_DATA]" at bounding box center [518, 396] width 193 height 7
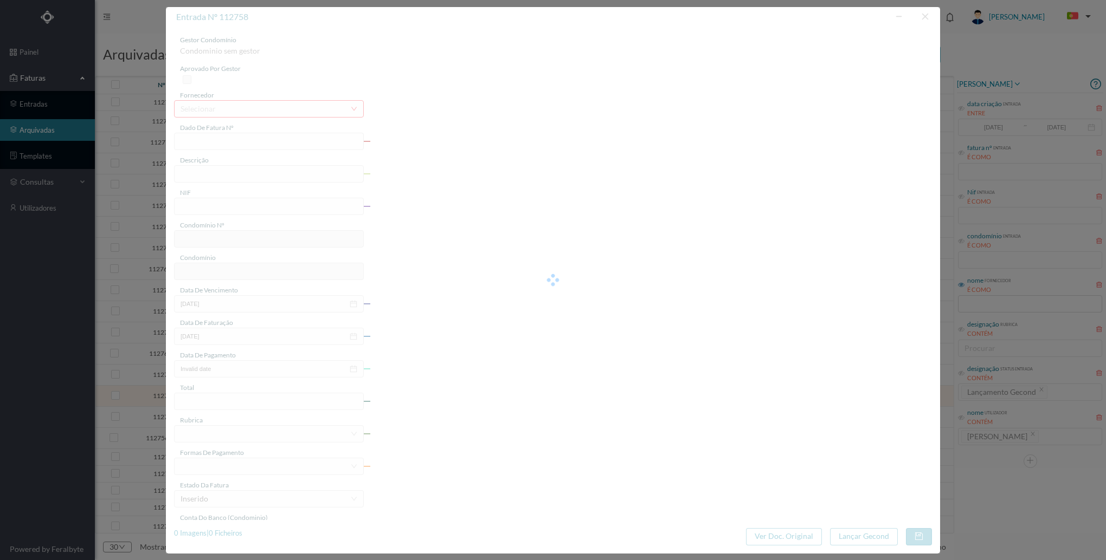
type input "FV2504399"
type input "Manutenção de extintores"
type input "902238809"
type input "2025-09-09"
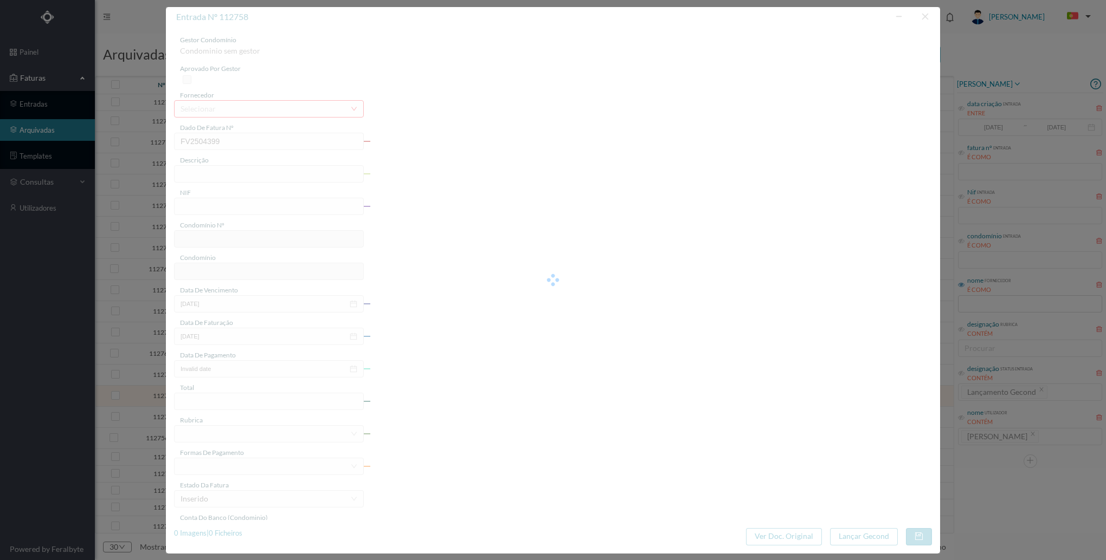
type input "[DATE]"
type input "51.29"
type input "731"
type input "ED. COOPER RESIDENCE"
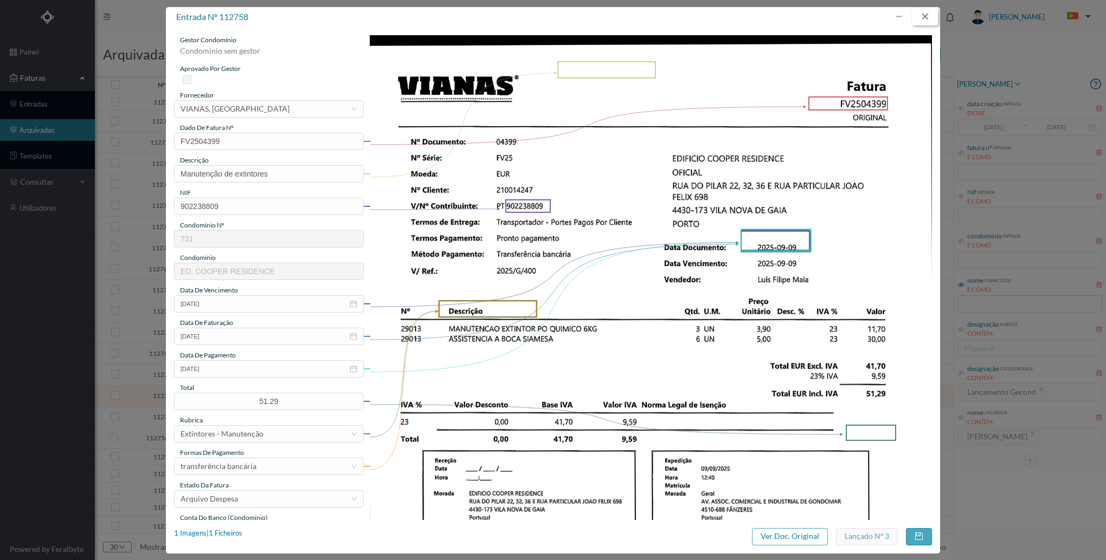
click at [919, 22] on button "button" at bounding box center [925, 16] width 26 height 17
